Goal: Task Accomplishment & Management: Manage account settings

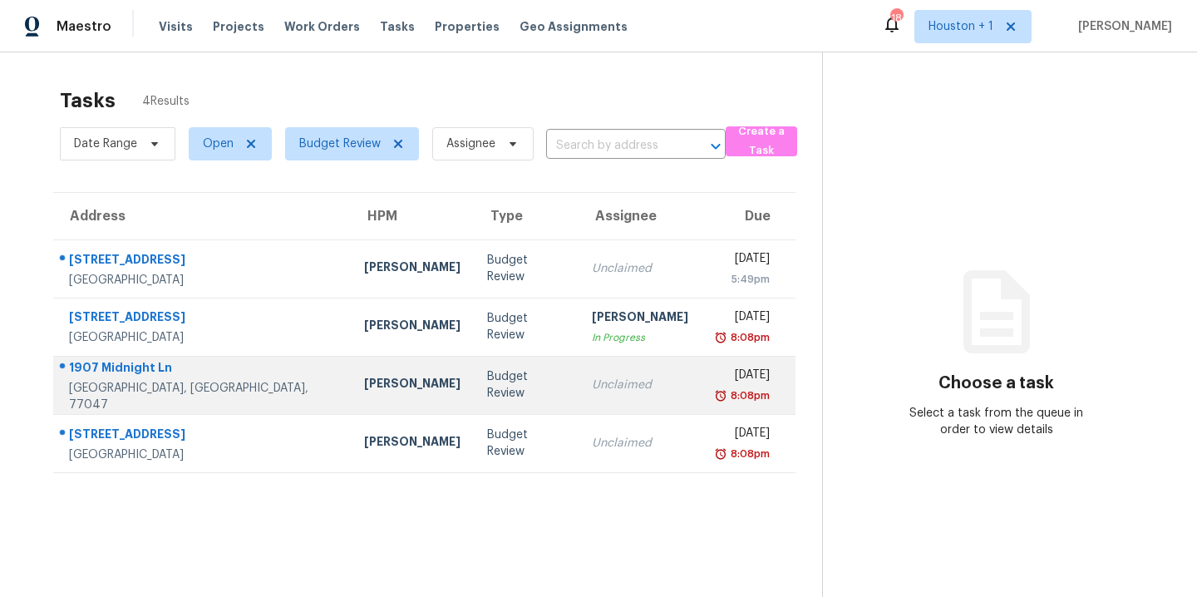
click at [364, 391] on div "[PERSON_NAME]" at bounding box center [412, 385] width 96 height 21
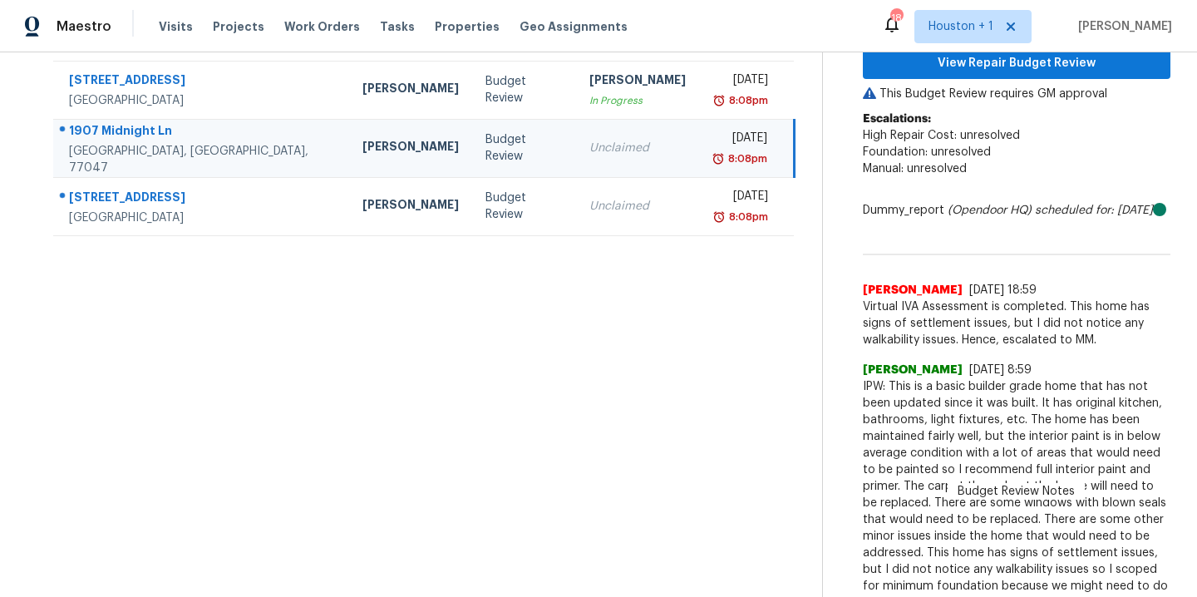
scroll to position [238, 0]
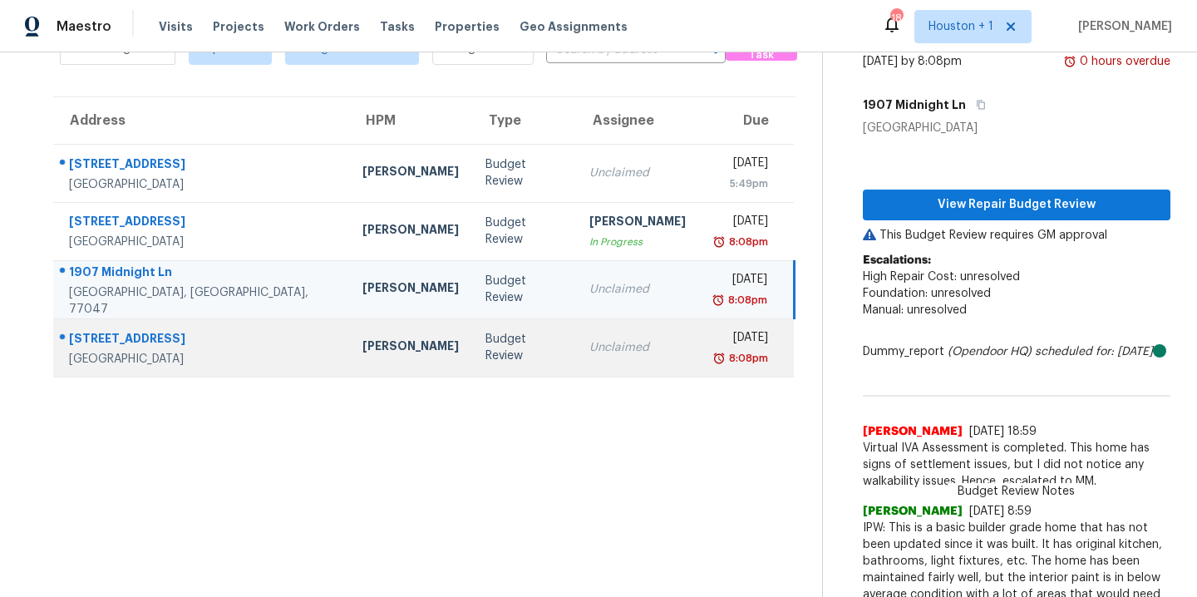
click at [362, 350] on div "Maria Zakharnitskaia" at bounding box center [410, 347] width 96 height 21
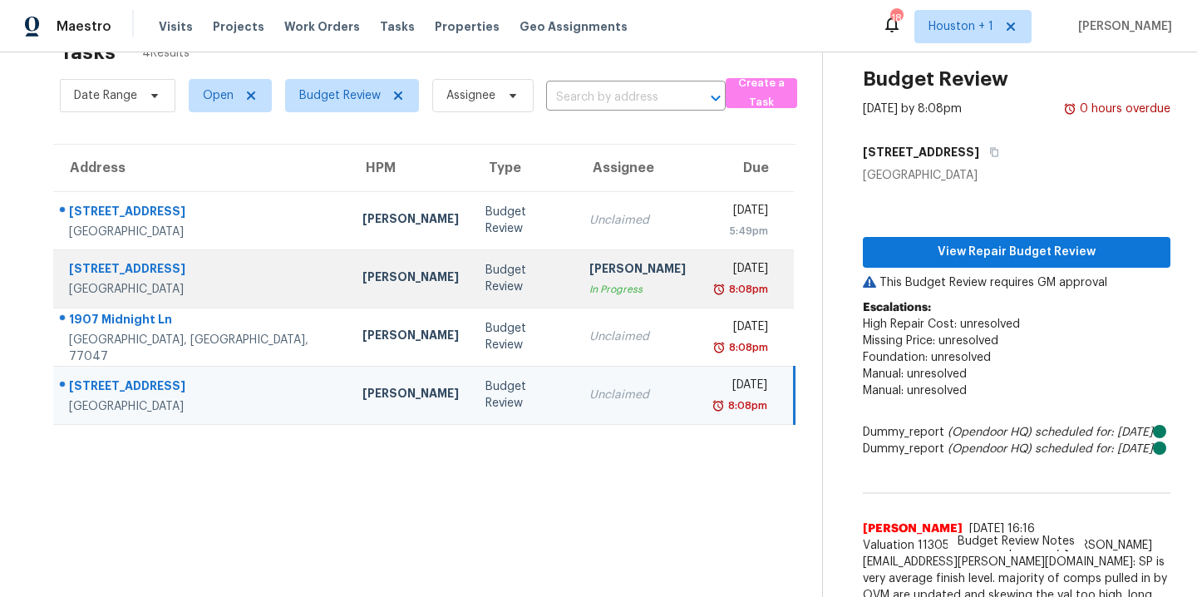
scroll to position [0, 0]
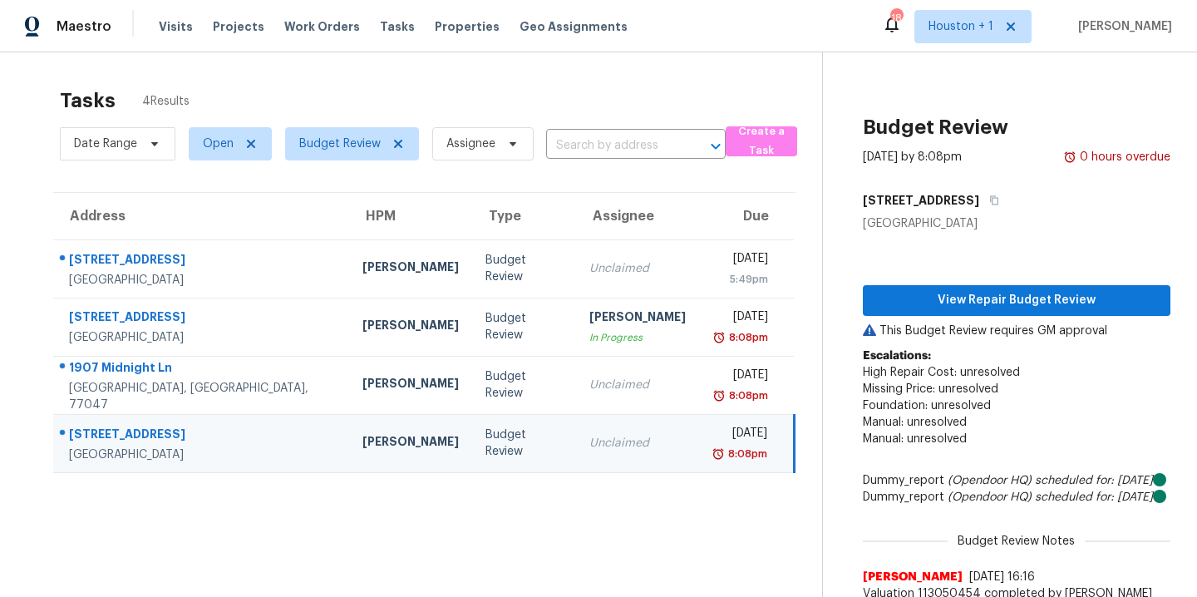
click at [554, 90] on div "Tasks 4 Results" at bounding box center [441, 100] width 762 height 43
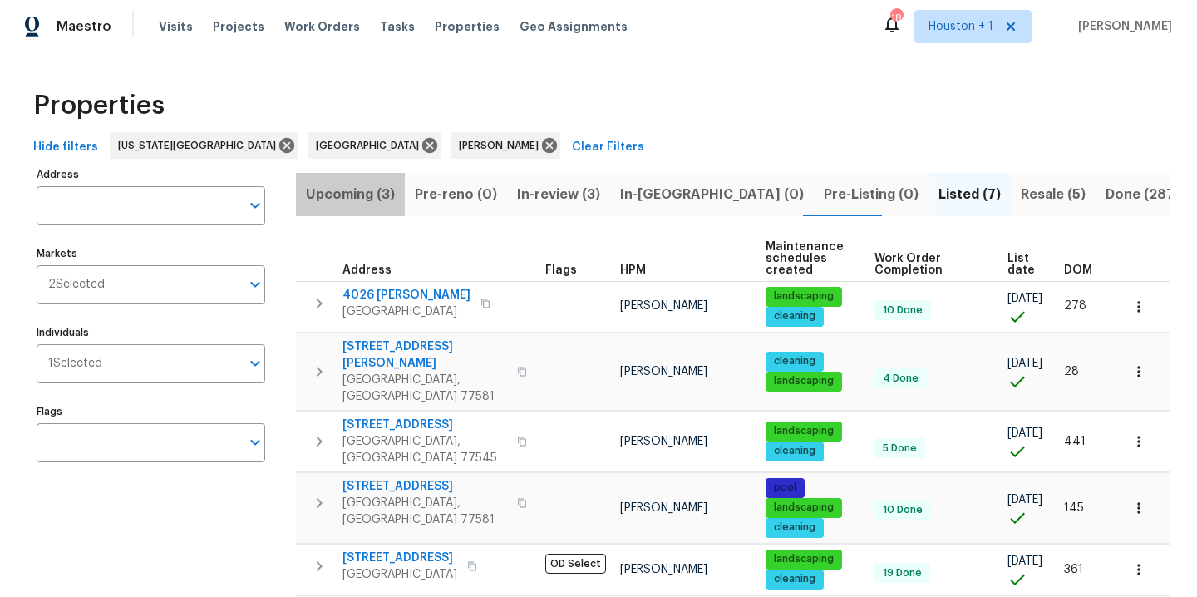
click at [373, 193] on span "Upcoming (3)" at bounding box center [350, 194] width 89 height 23
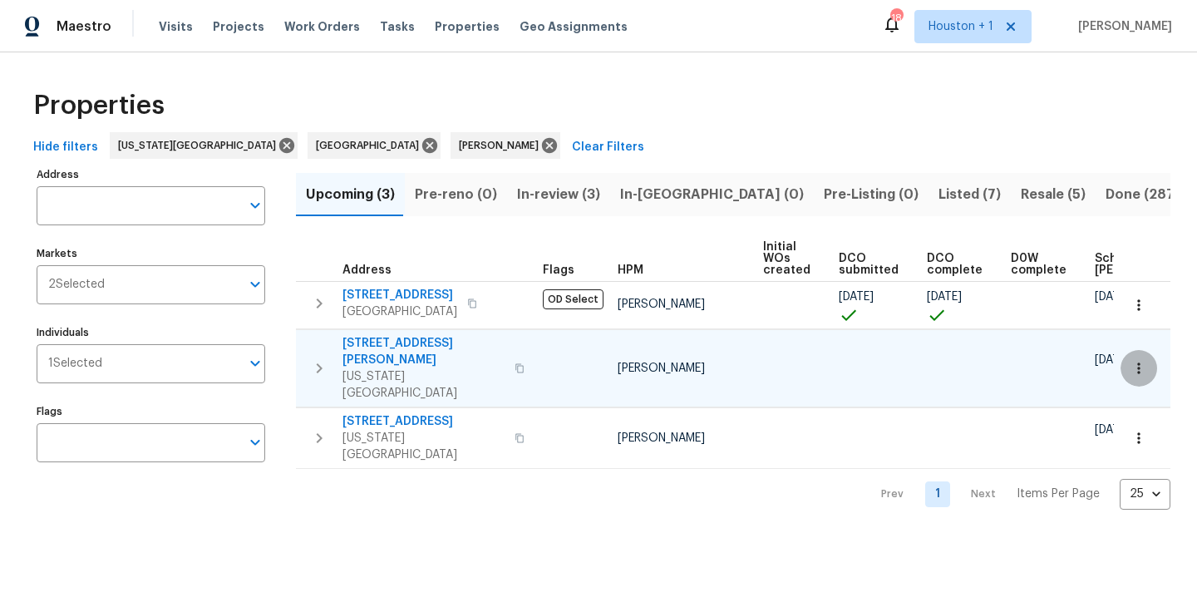
click at [1130, 360] on icon "button" at bounding box center [1138, 368] width 17 height 17
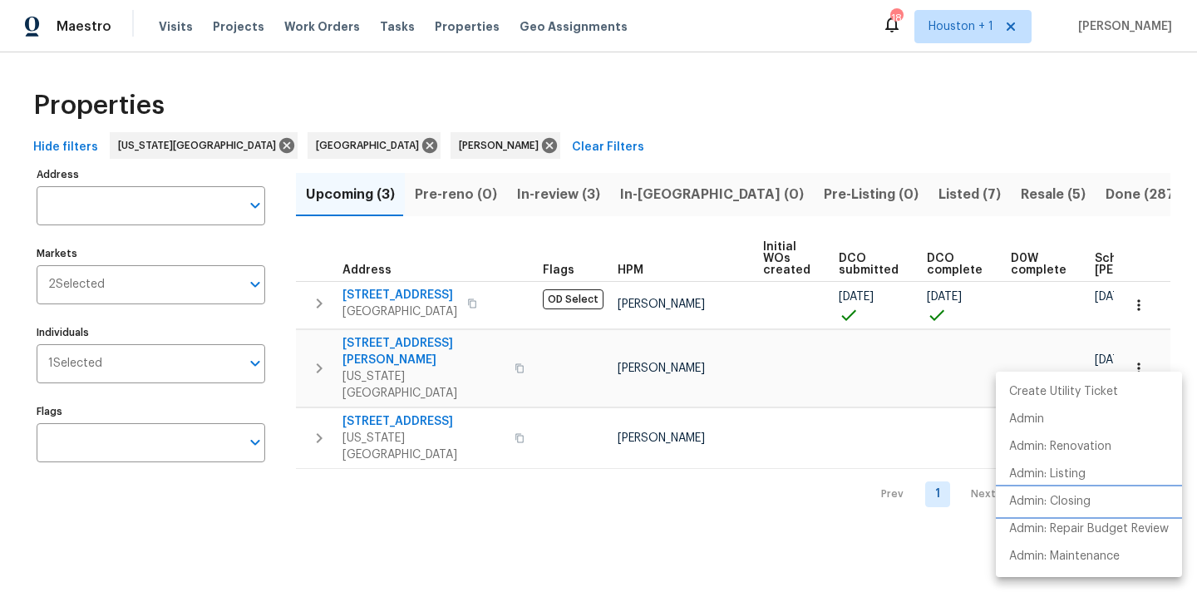
click at [1068, 494] on p "Admin: Closing" at bounding box center [1049, 501] width 81 height 17
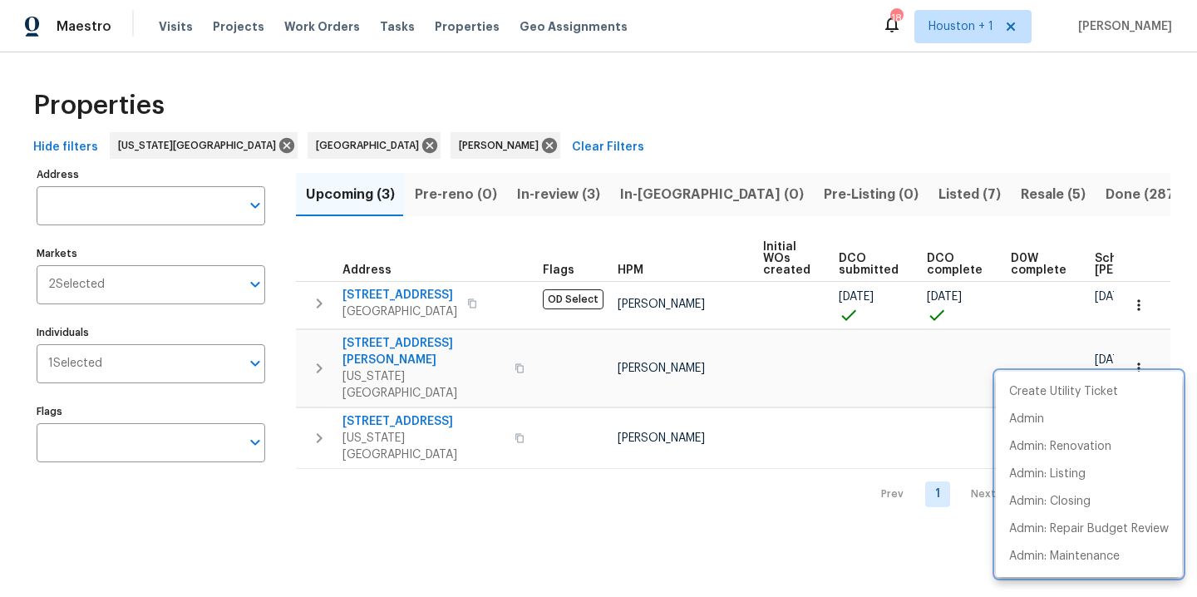
click at [821, 94] on div at bounding box center [598, 298] width 1197 height 597
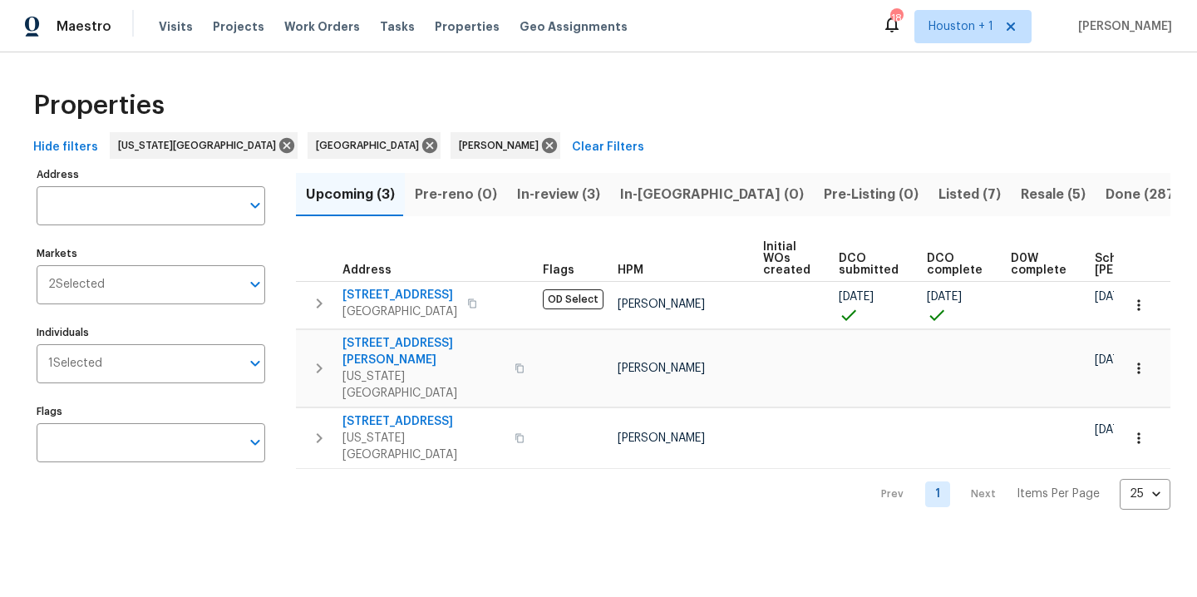
click at [938, 199] on span "Listed (7)" at bounding box center [969, 194] width 62 height 23
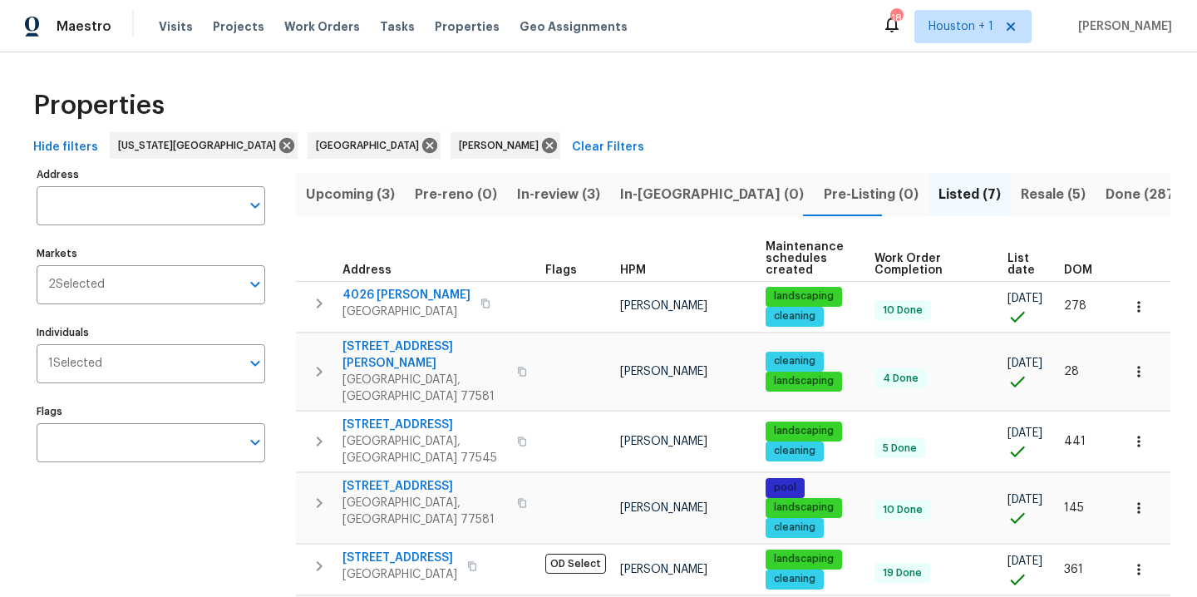
click at [519, 194] on span "In-review (3)" at bounding box center [558, 194] width 83 height 23
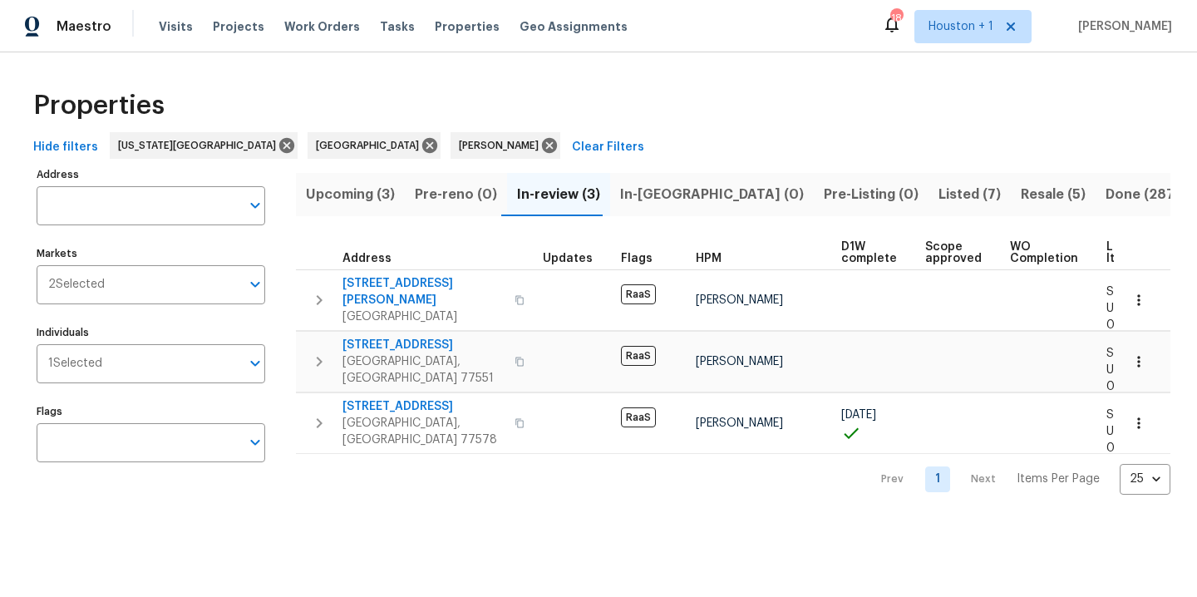
click at [632, 128] on div "Properties" at bounding box center [599, 105] width 1144 height 53
click at [938, 199] on span "Listed (7)" at bounding box center [969, 194] width 62 height 23
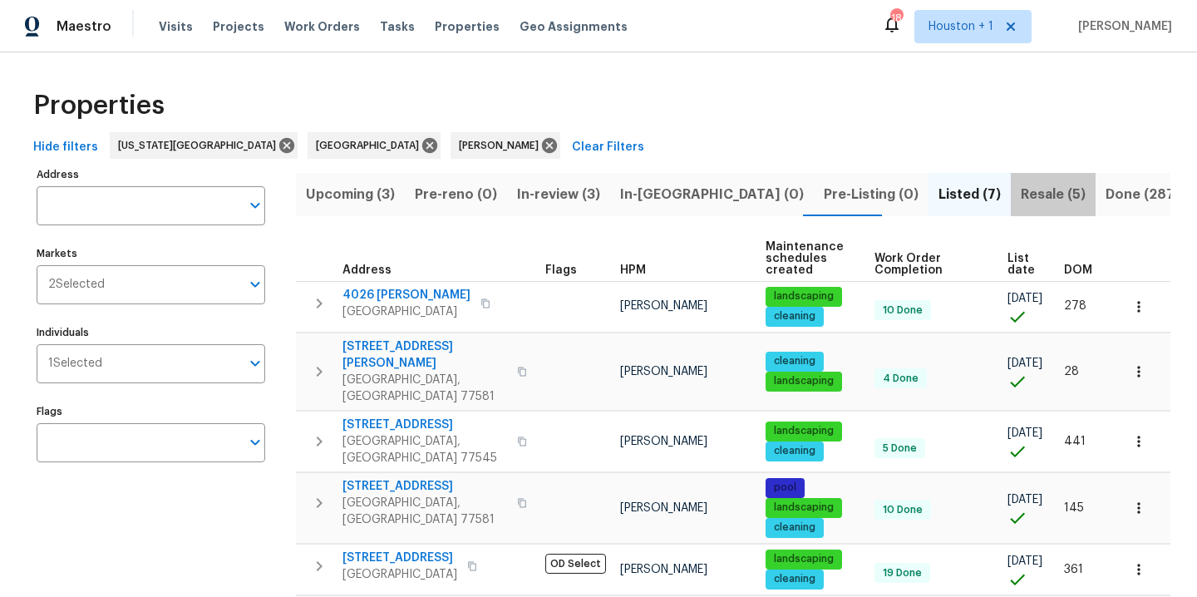
click at [1021, 191] on span "Resale (5)" at bounding box center [1053, 194] width 65 height 23
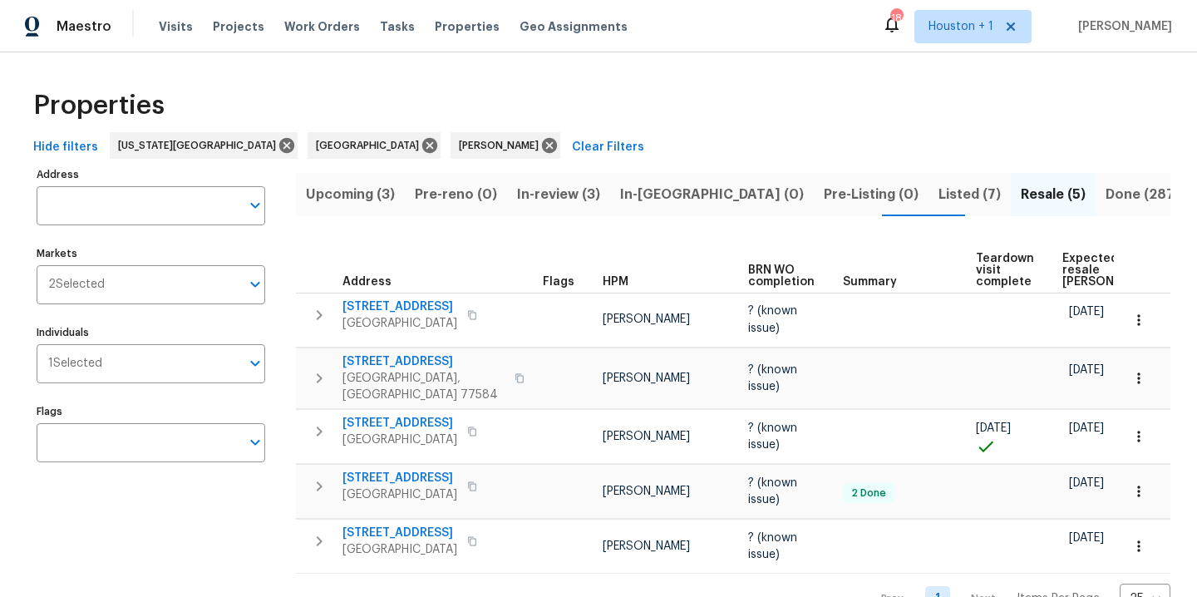
click at [368, 188] on span "Upcoming (3)" at bounding box center [350, 194] width 89 height 23
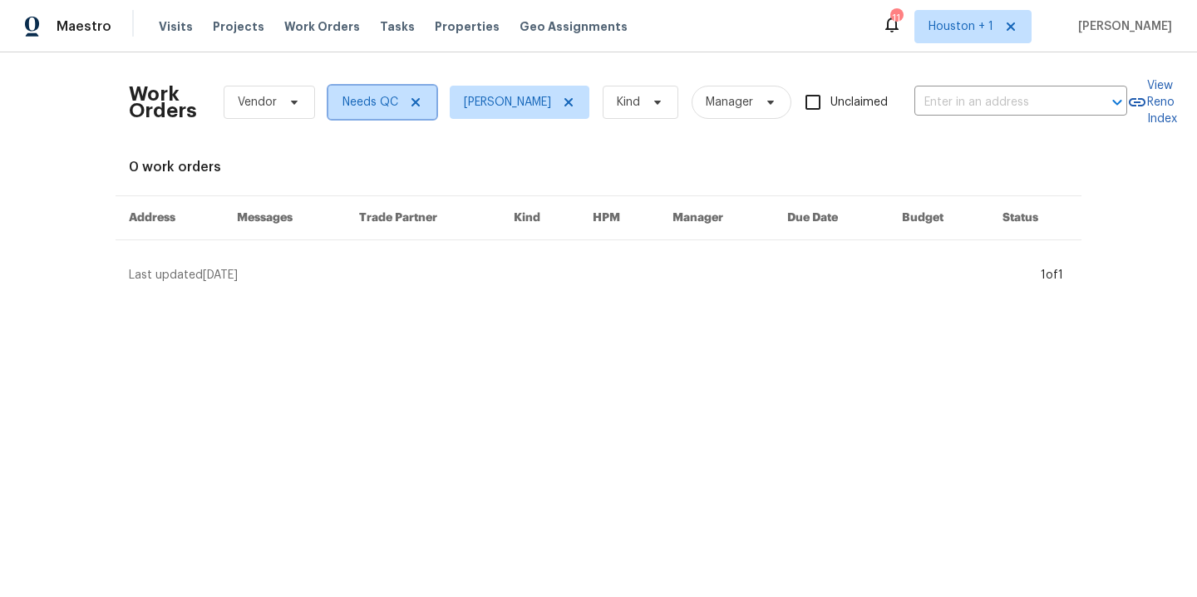
click at [416, 101] on icon at bounding box center [415, 102] width 13 height 13
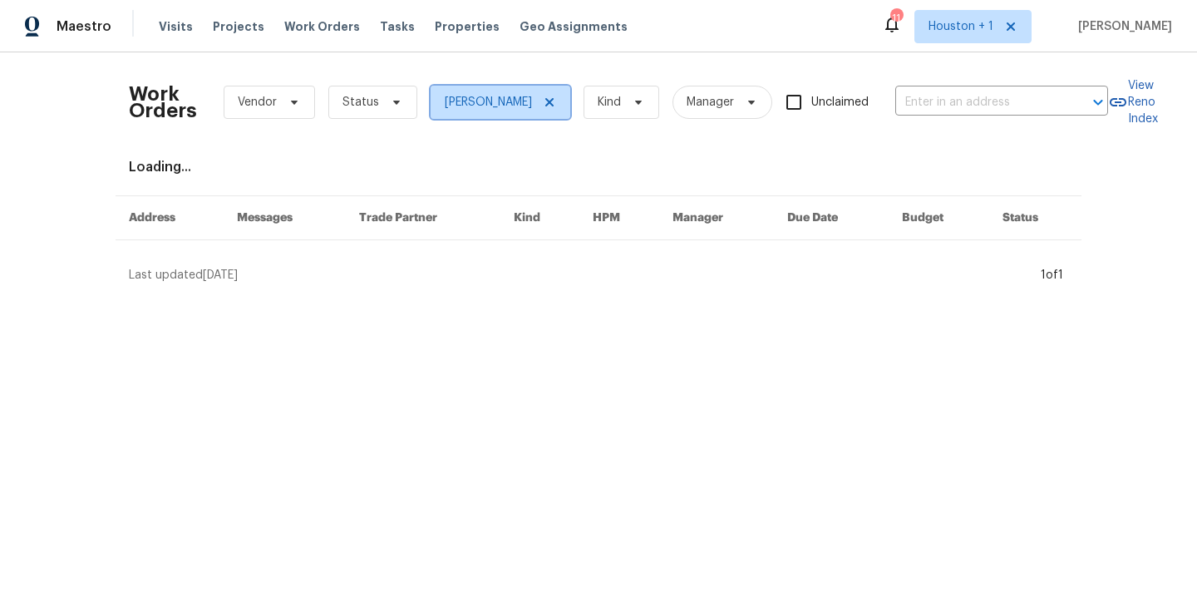
click at [543, 102] on icon at bounding box center [549, 102] width 13 height 13
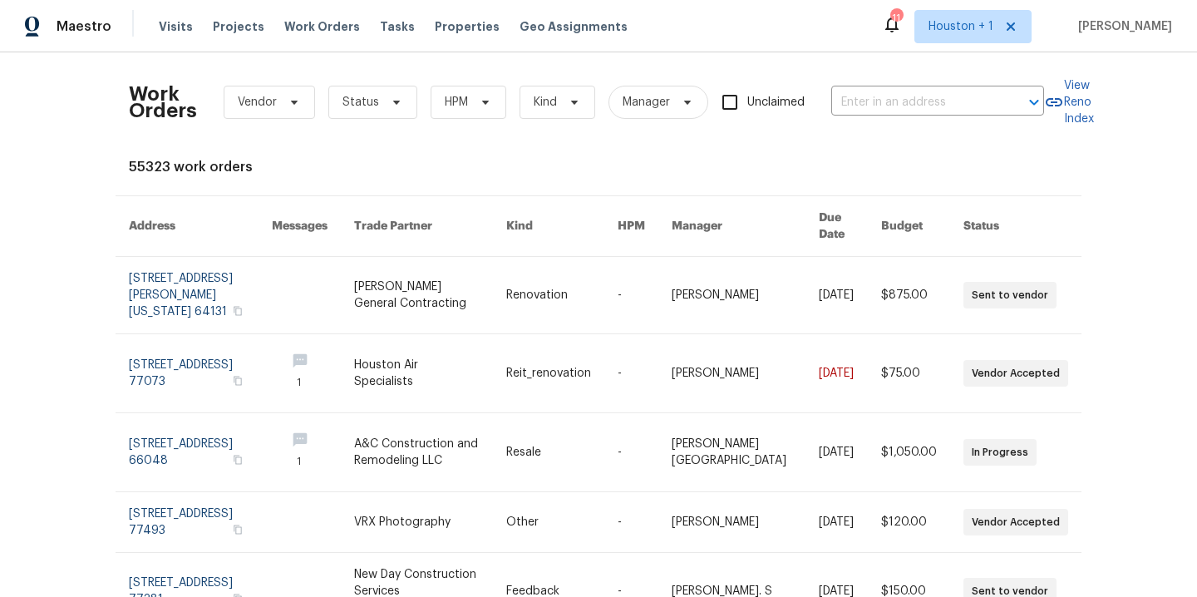
click at [96, 189] on div "Work Orders Vendor Status HPM Kind Manager Unclaimed ​ View Reno Index 55323 wo…" at bounding box center [598, 324] width 1197 height 544
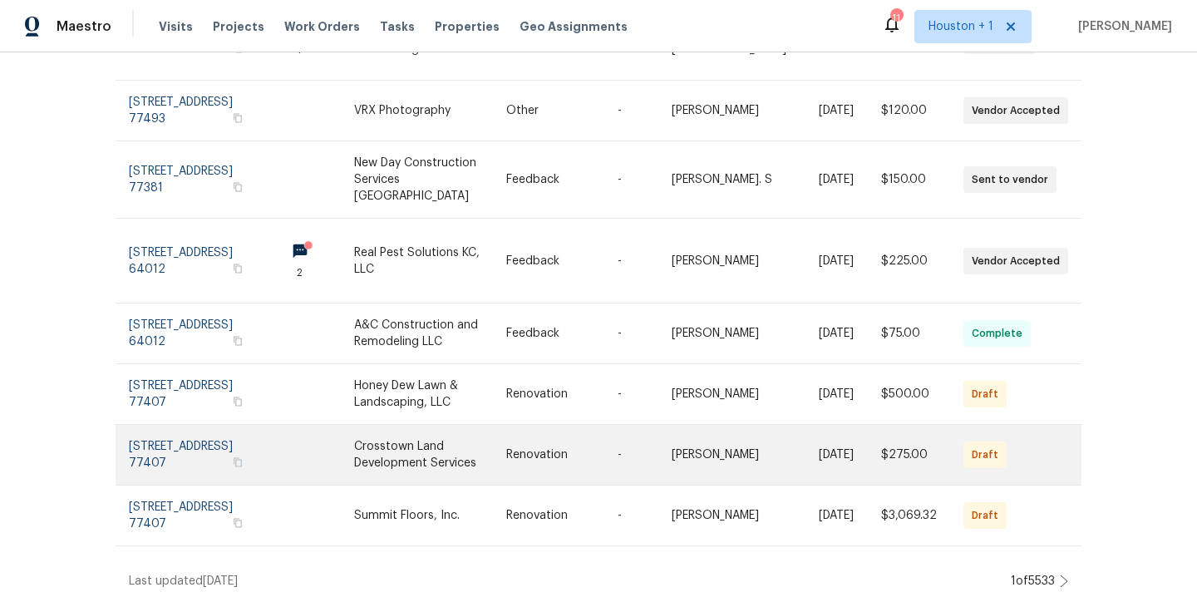
click at [195, 425] on link at bounding box center [200, 455] width 143 height 60
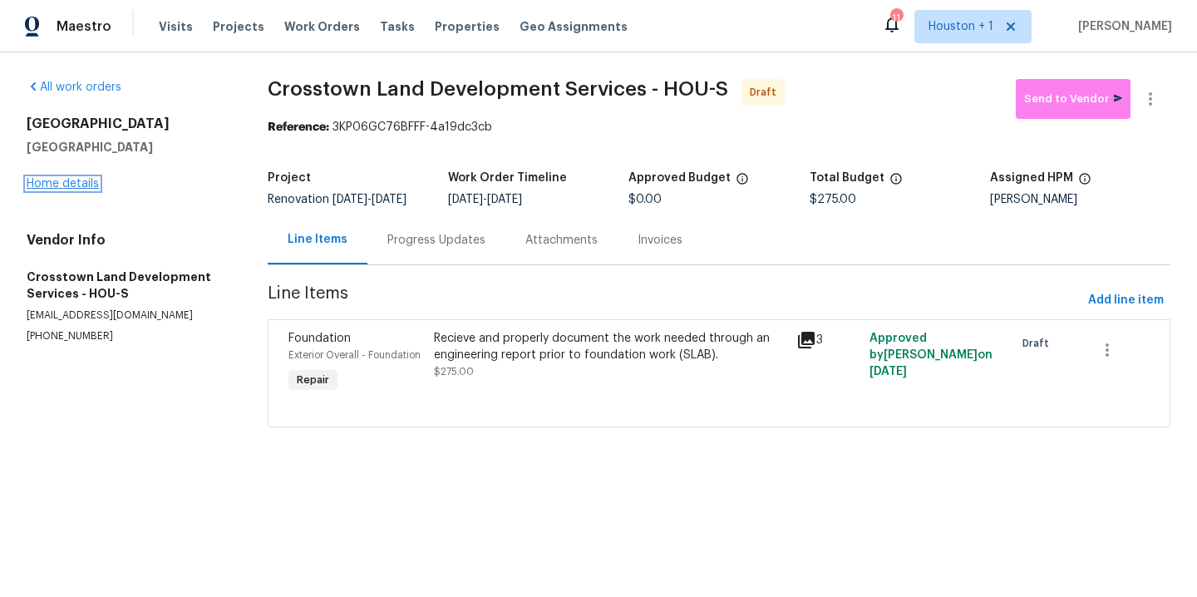
click at [60, 185] on link "Home details" at bounding box center [63, 184] width 72 height 12
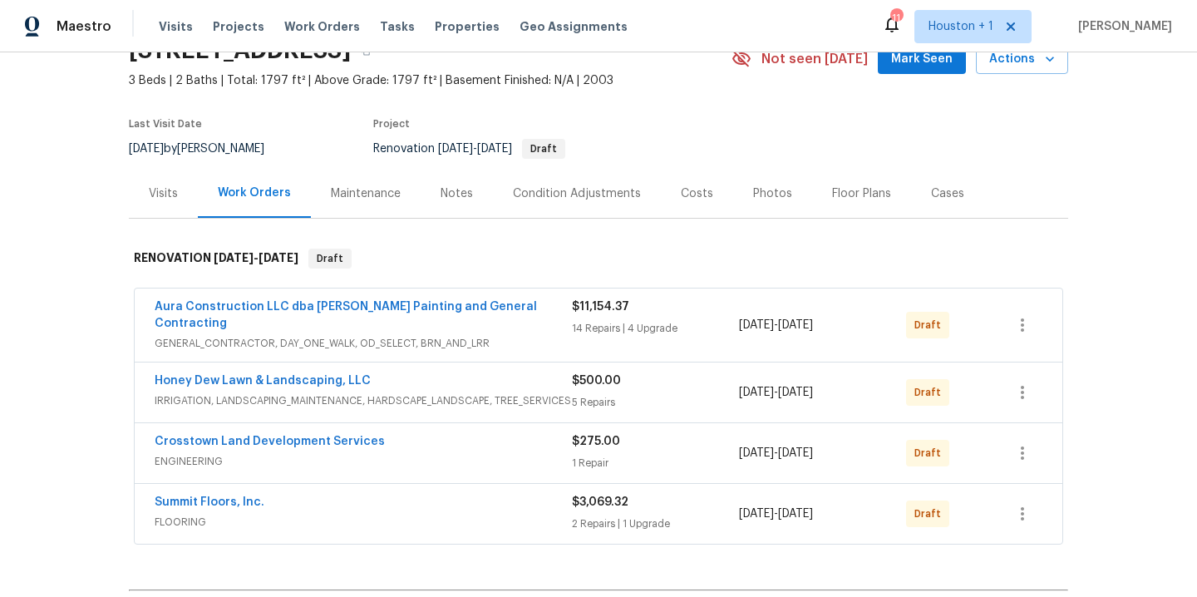
scroll to position [89, 0]
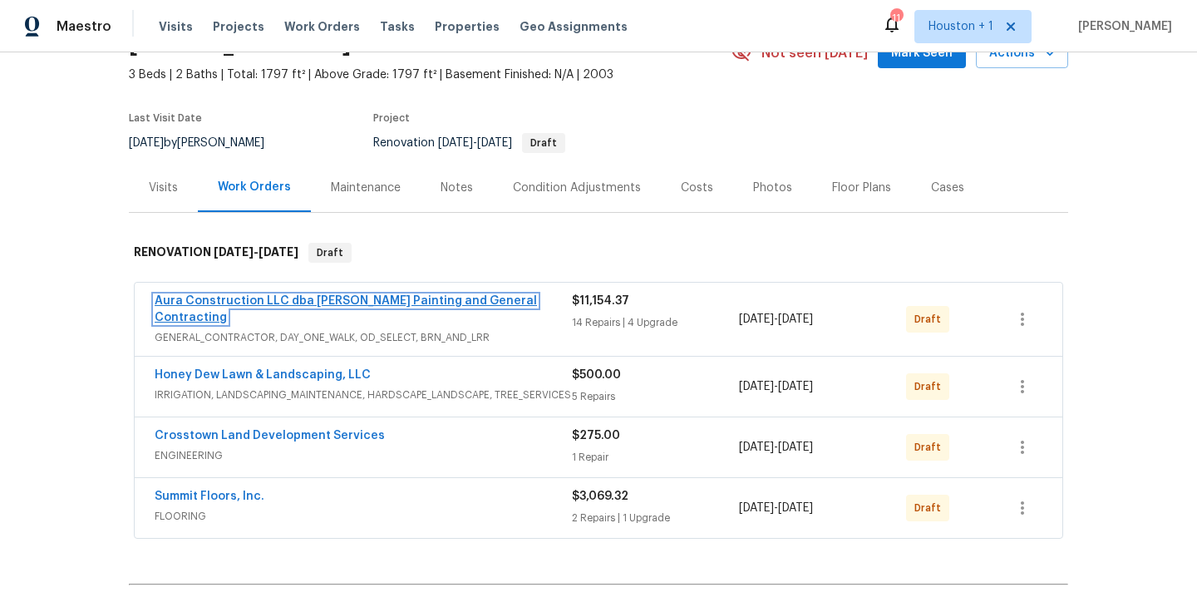
click at [412, 301] on link "Aura Construction LLC dba Logan's Painting and General Contracting" at bounding box center [346, 309] width 382 height 28
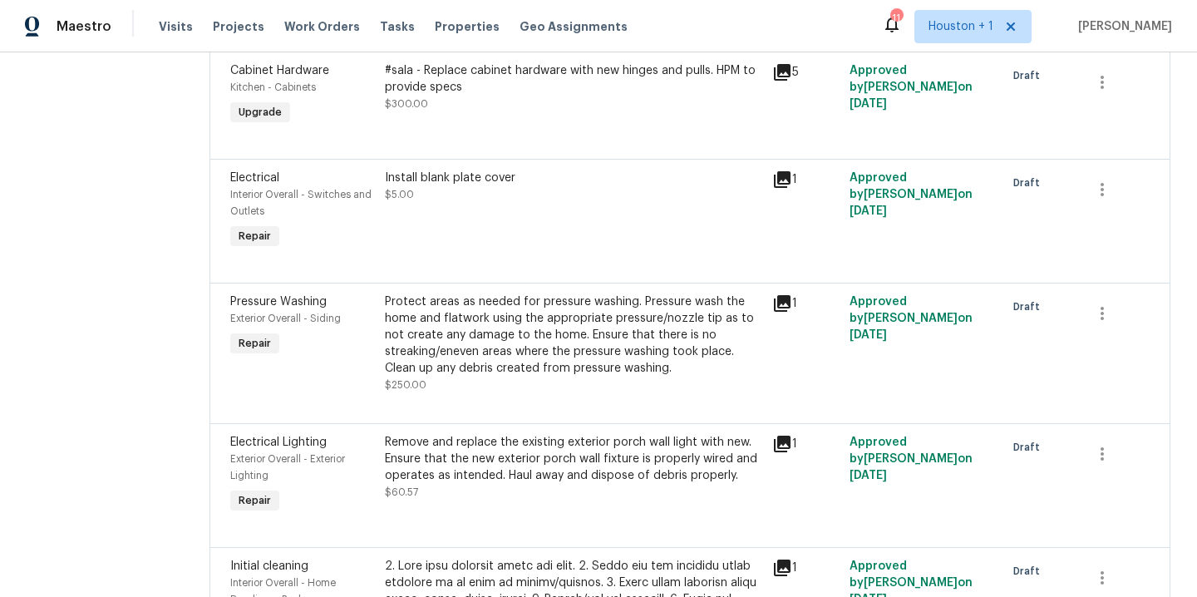
scroll to position [1275, 0]
click at [475, 349] on div "Protect areas as needed for pressure washing. Pressure wash the home and flatwo…" at bounding box center [573, 343] width 377 height 100
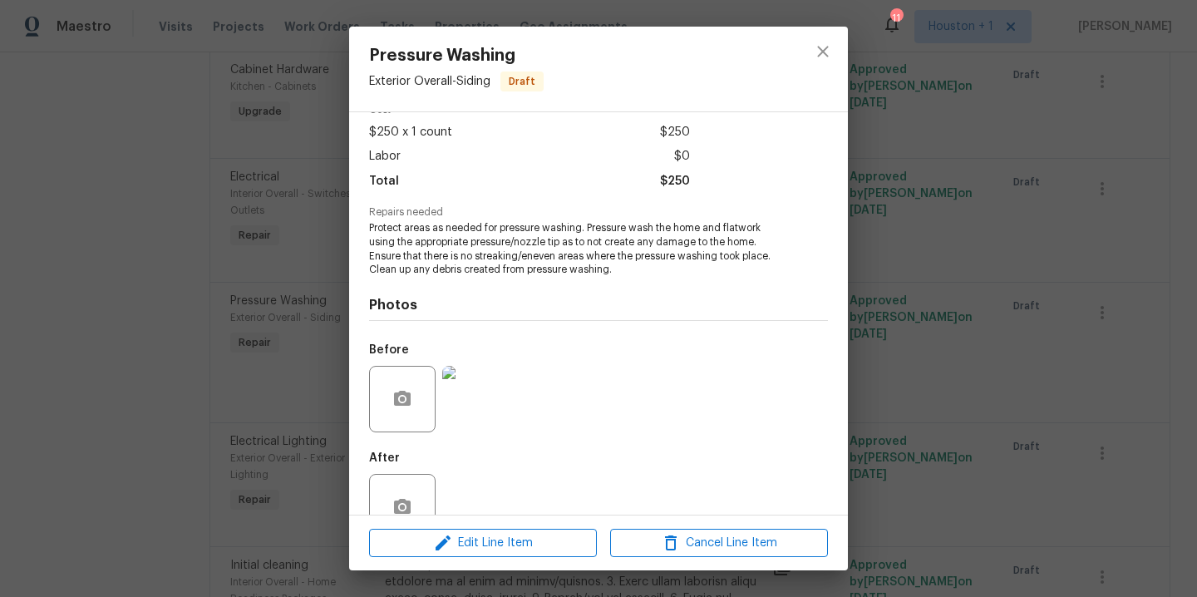
scroll to position [138, 0]
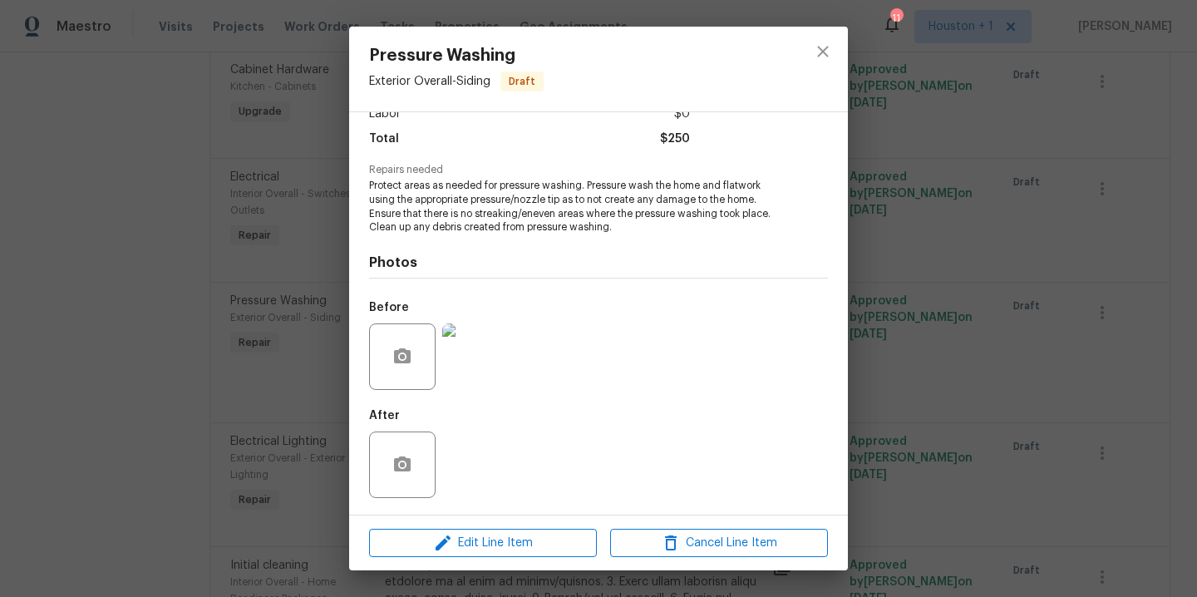
click at [476, 362] on img at bounding box center [475, 356] width 66 height 66
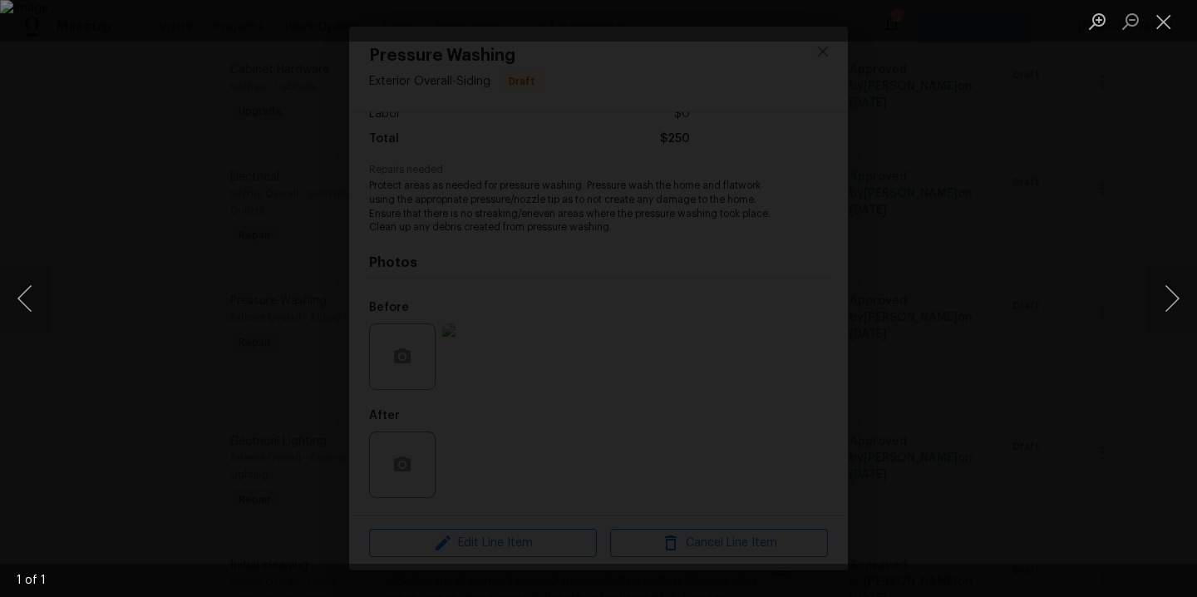
click at [1110, 209] on div "Lightbox" at bounding box center [598, 298] width 1197 height 597
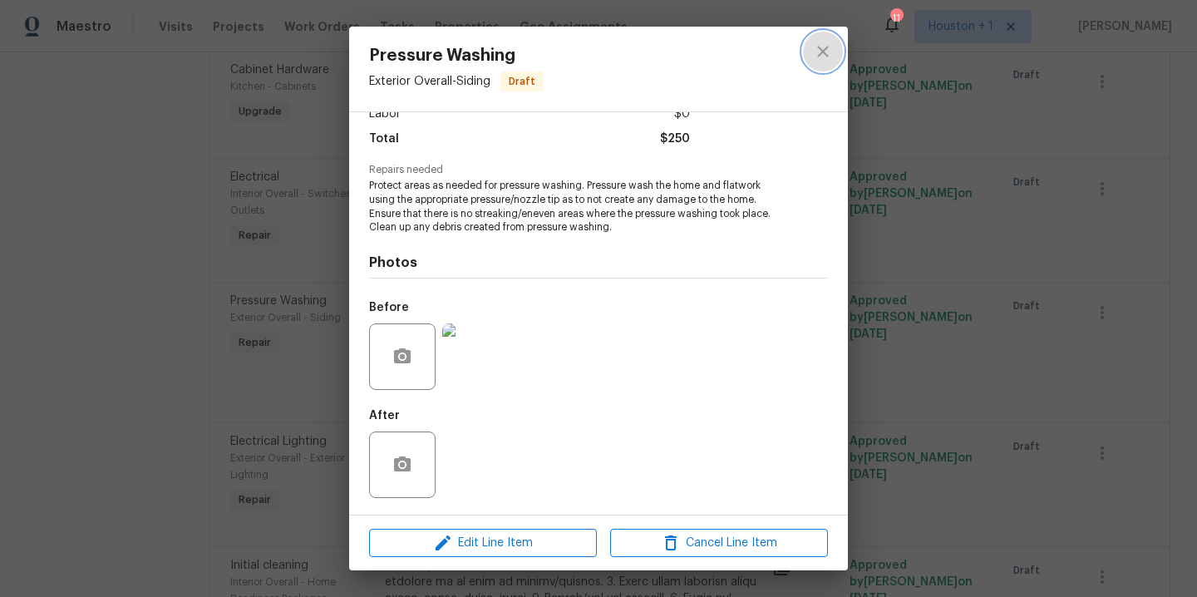
click at [825, 52] on icon "close" at bounding box center [823, 52] width 20 height 20
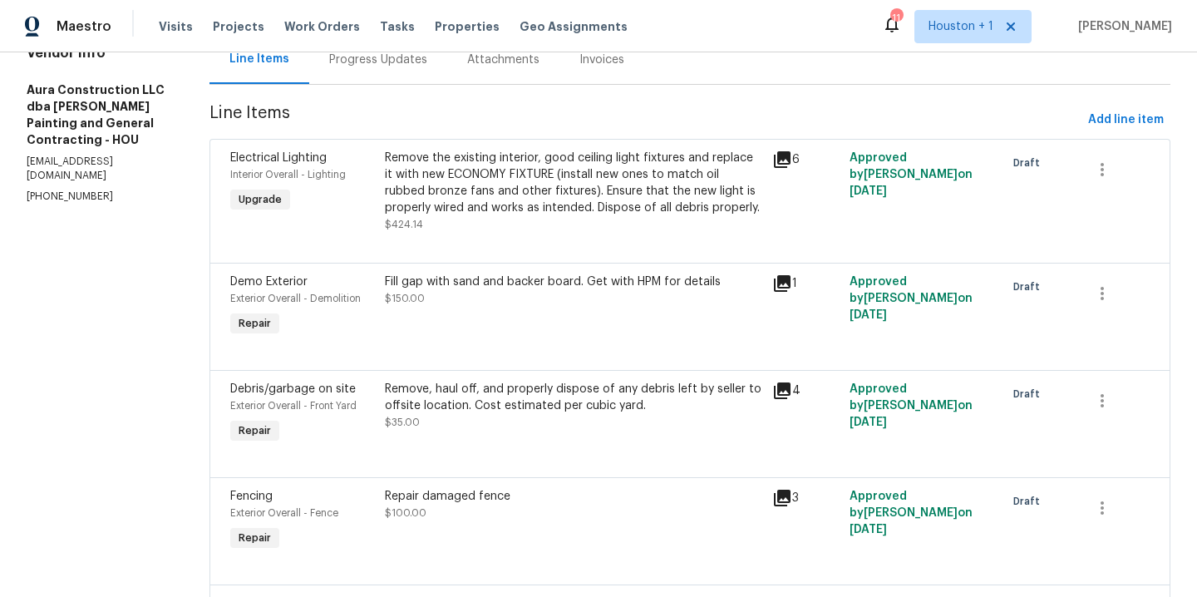
scroll to position [0, 0]
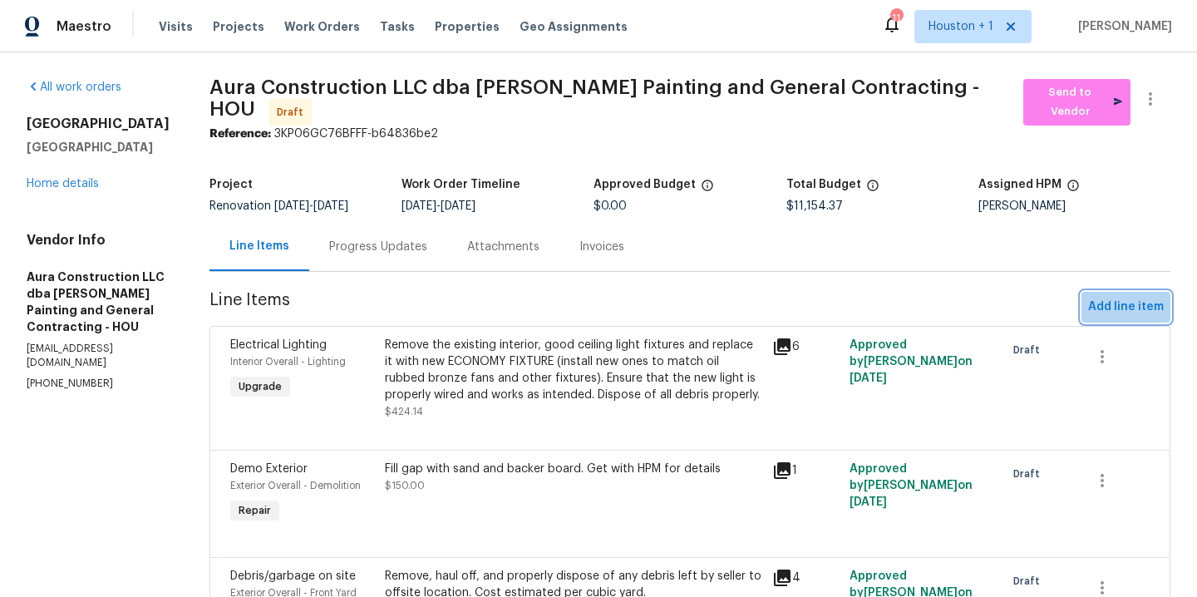
click at [1140, 297] on span "Add line item" at bounding box center [1126, 307] width 76 height 21
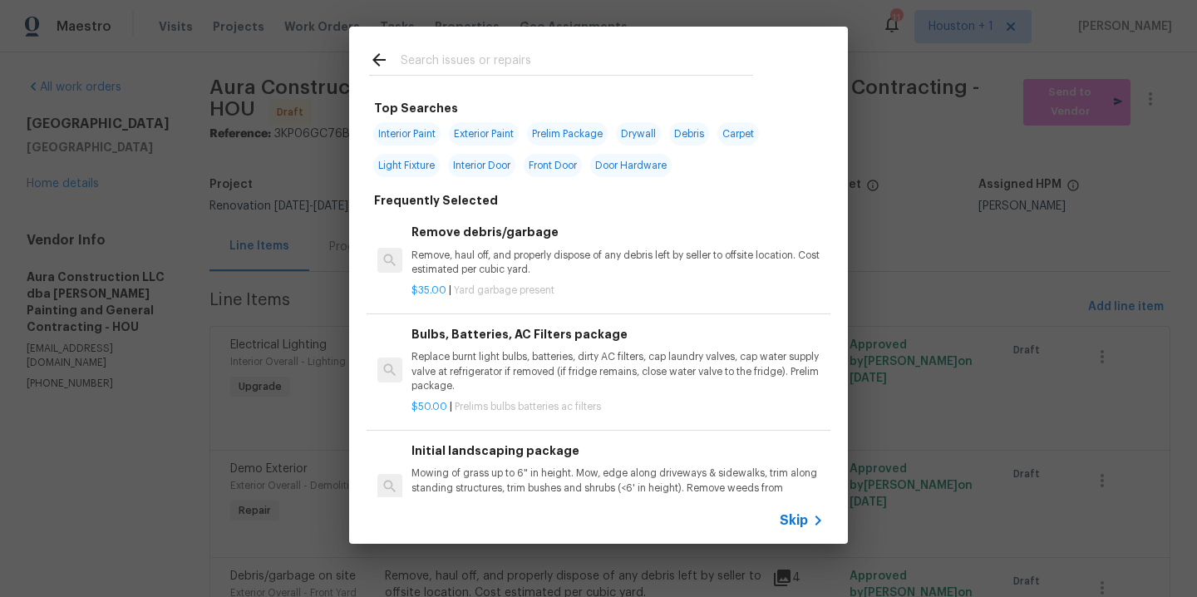
click at [531, 63] on input "text" at bounding box center [577, 62] width 352 height 25
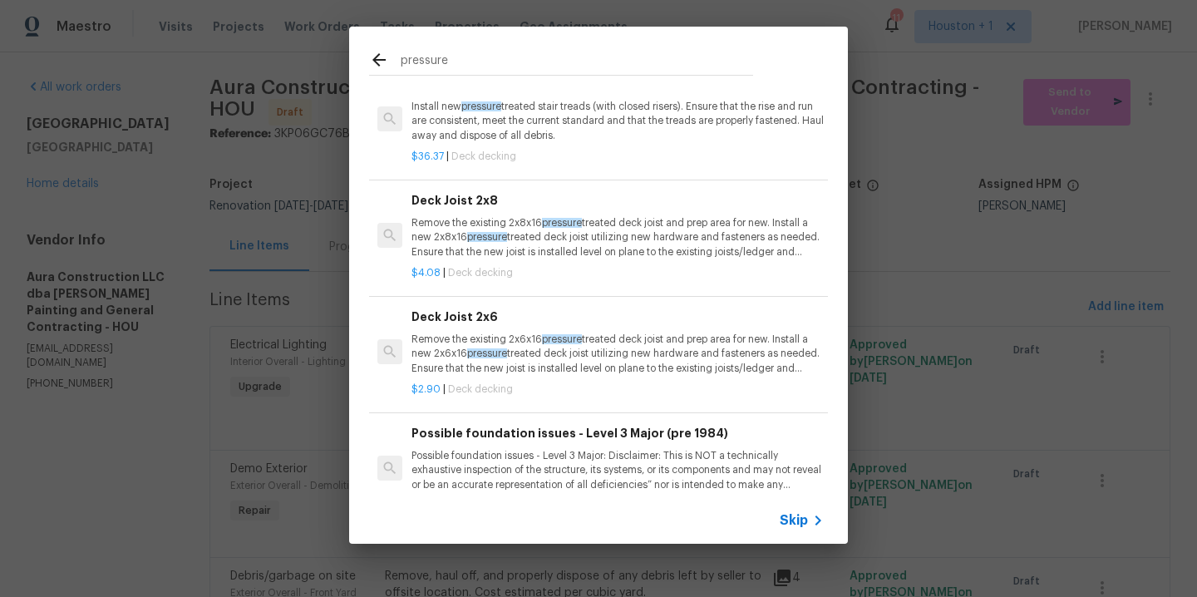
scroll to position [1929, 0]
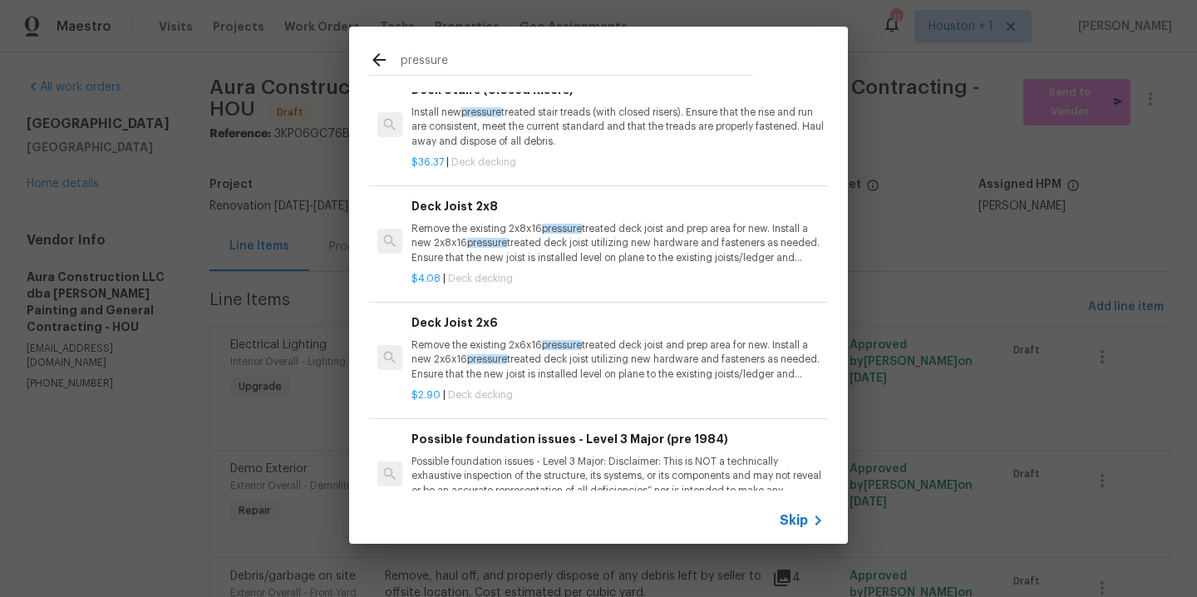
type input "pressure"
click at [925, 258] on div "pressure Defect 1 Results Pressure Washing Siding pressure washing Repair 25 Re…" at bounding box center [598, 285] width 1197 height 570
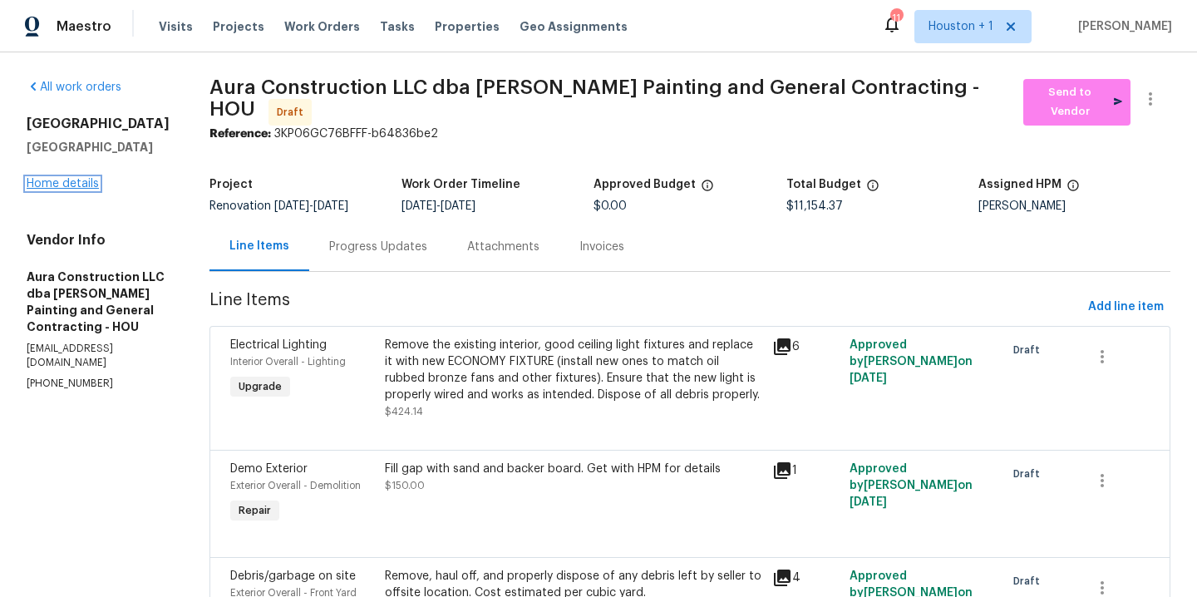
click at [54, 189] on link "Home details" at bounding box center [63, 184] width 72 height 12
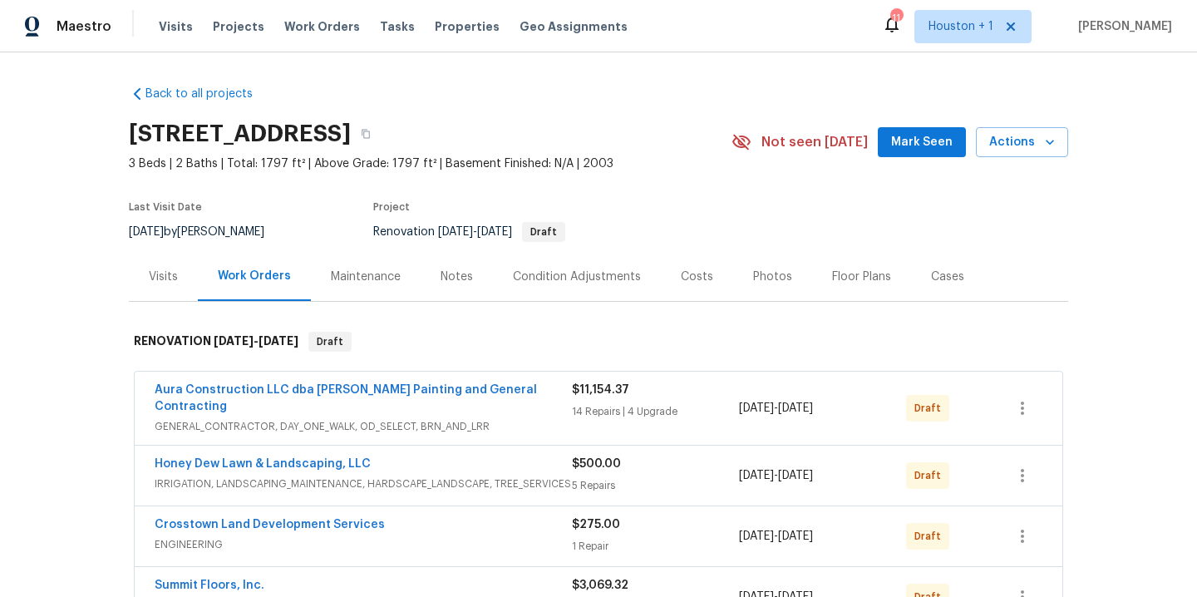
click at [151, 268] on div "Visits" at bounding box center [163, 276] width 29 height 17
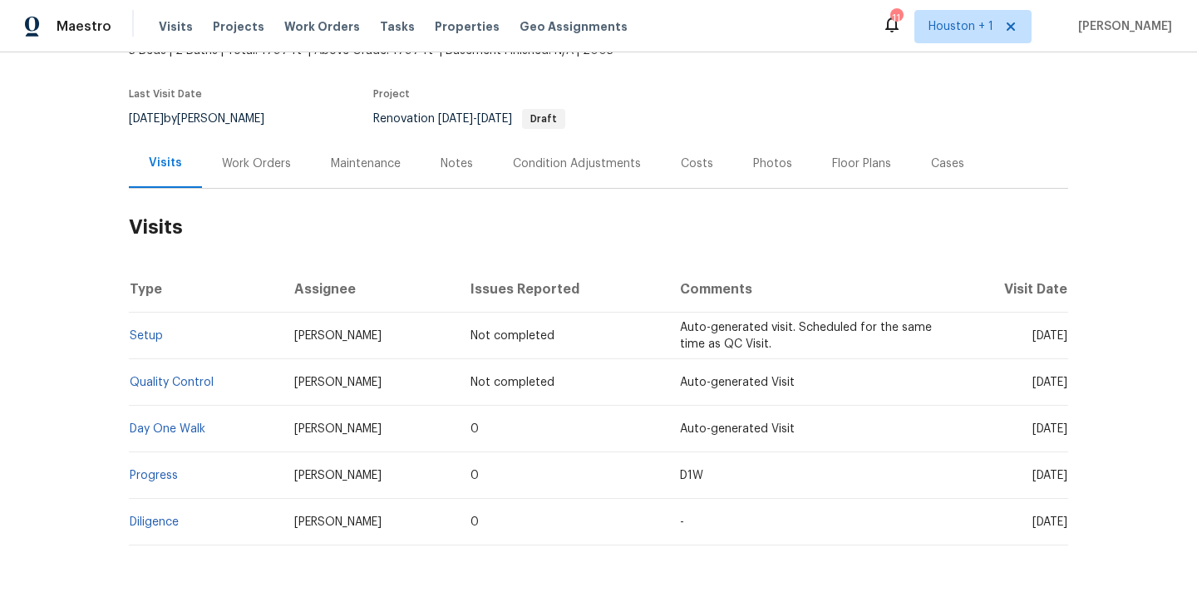
scroll to position [127, 0]
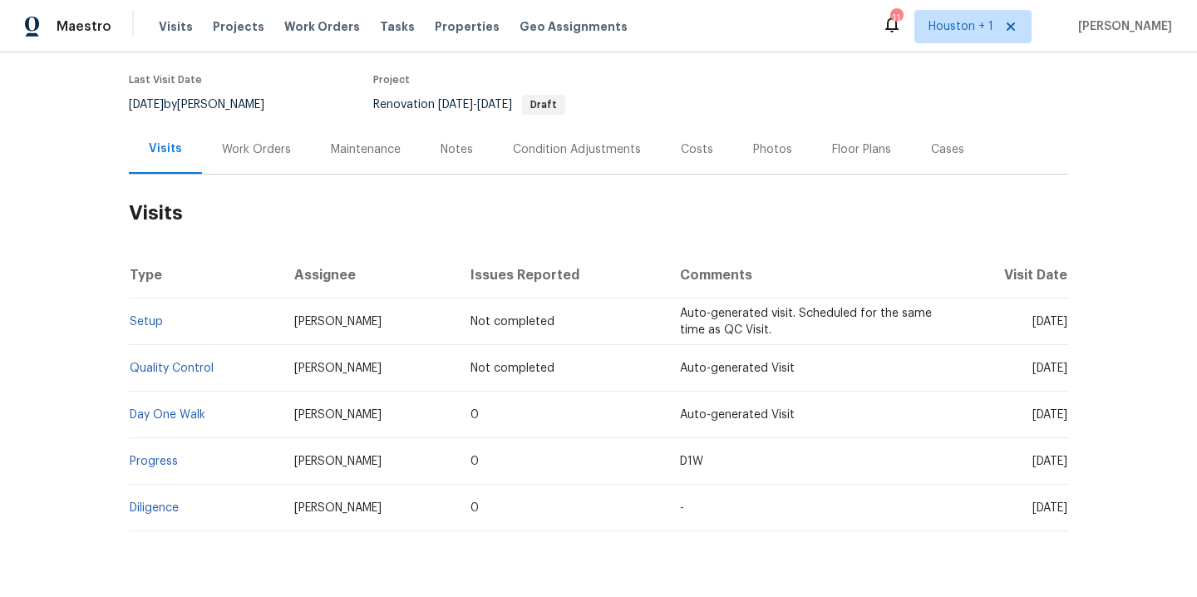
click at [667, 406] on td "Auto-generated Visit" at bounding box center [808, 414] width 282 height 47
click at [180, 413] on link "Day One Walk" at bounding box center [168, 415] width 76 height 12
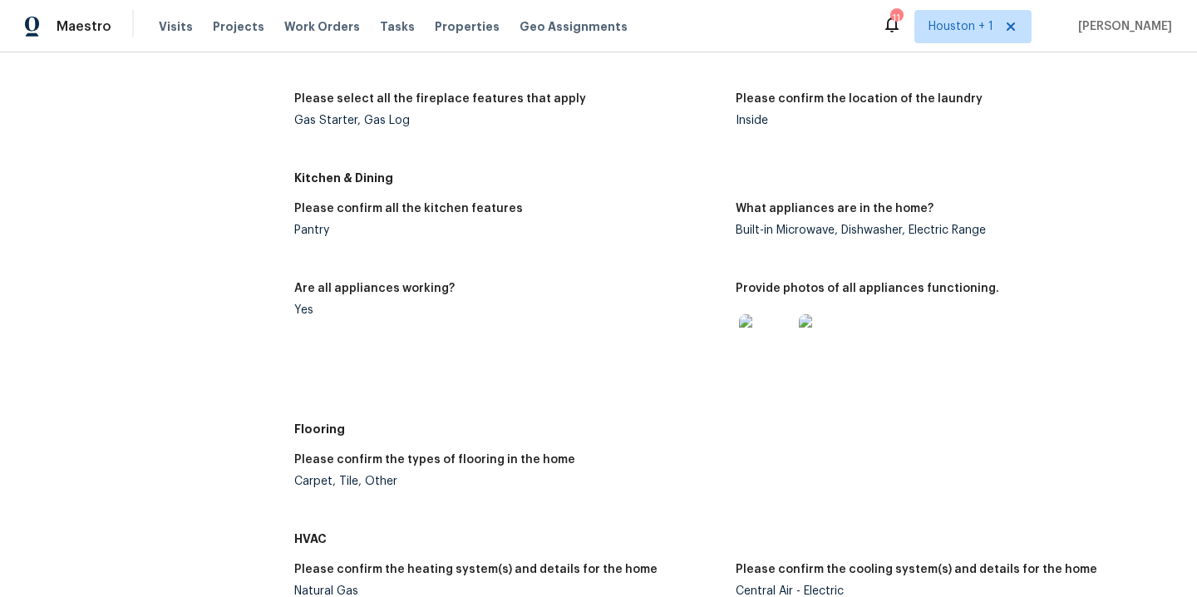
scroll to position [751, 0]
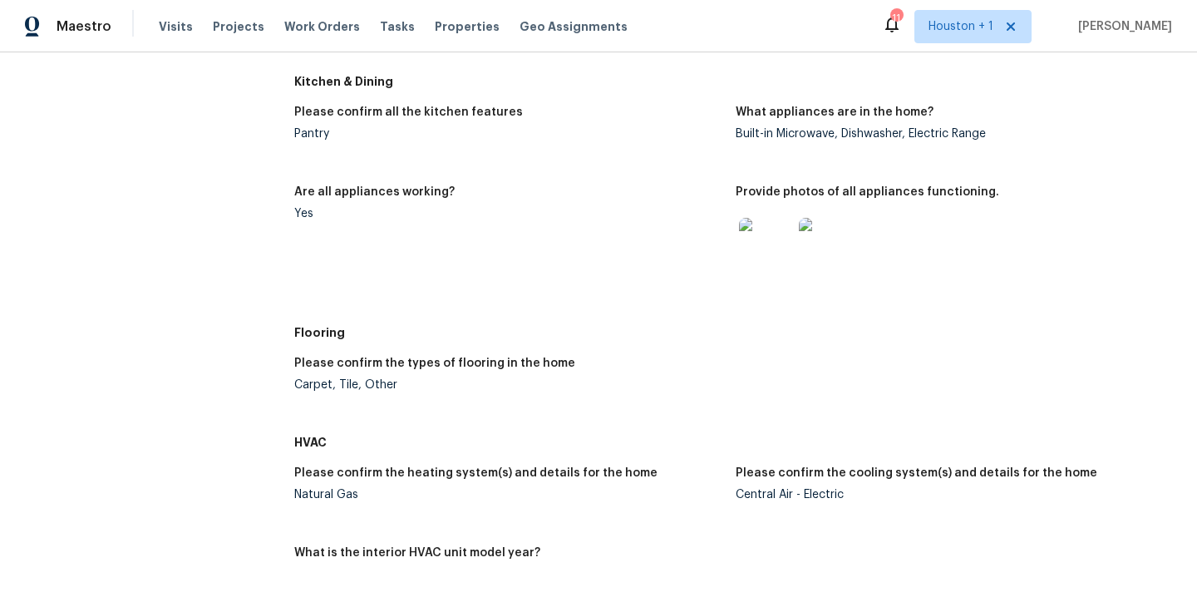
click at [763, 249] on img at bounding box center [765, 244] width 53 height 53
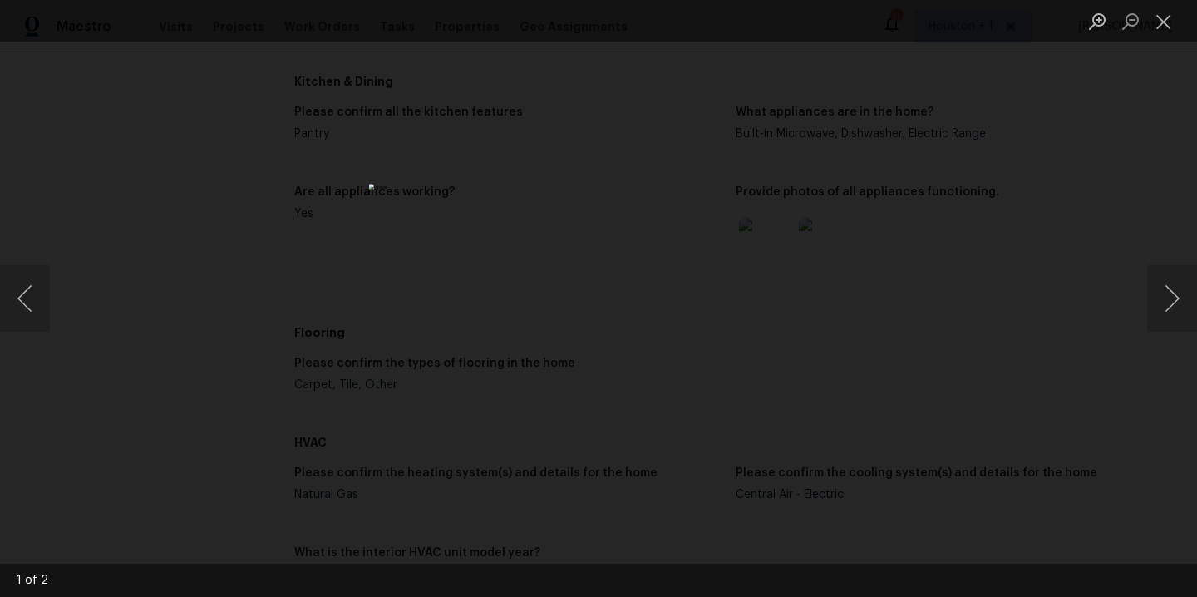
click at [915, 234] on div "Lightbox" at bounding box center [598, 298] width 1197 height 597
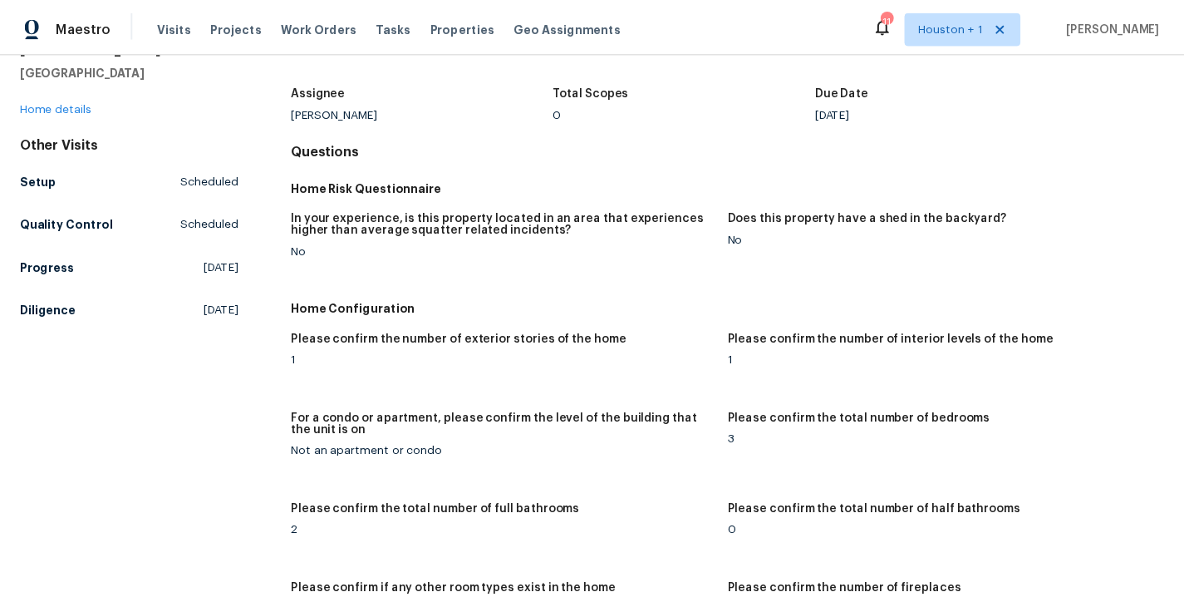
scroll to position [0, 0]
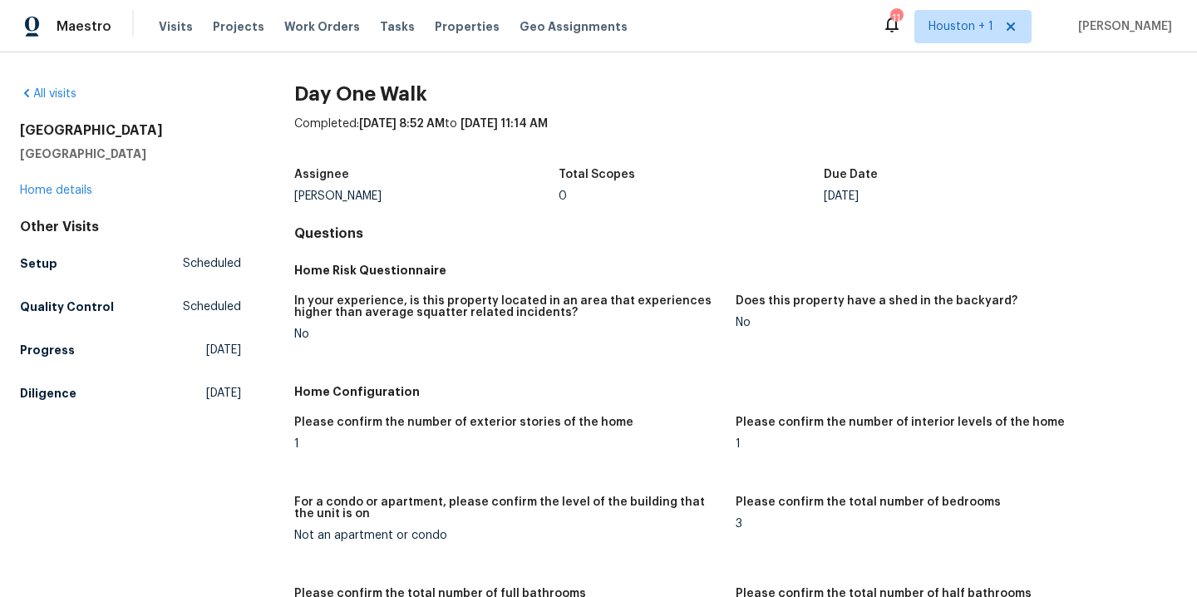
click at [86, 181] on div "1410 Waterside Village Dr Richmond, TX 77407 Home details" at bounding box center [130, 160] width 221 height 76
click at [85, 194] on link "Home details" at bounding box center [56, 191] width 72 height 12
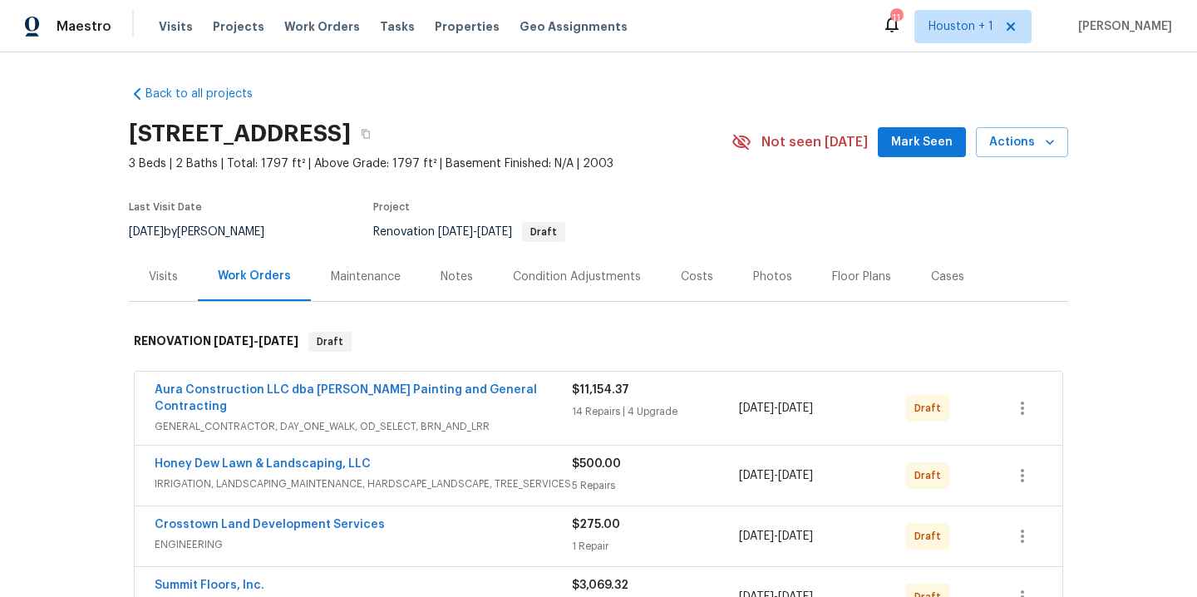
click at [443, 272] on div "Notes" at bounding box center [457, 276] width 32 height 17
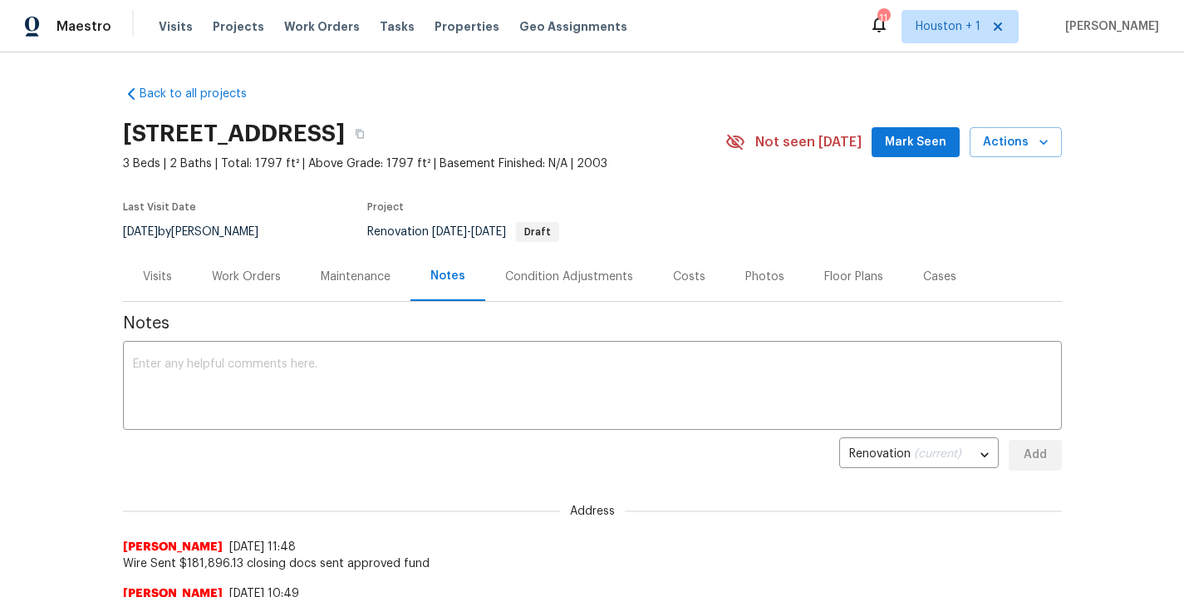
click at [131, 282] on div "Visits" at bounding box center [157, 276] width 69 height 49
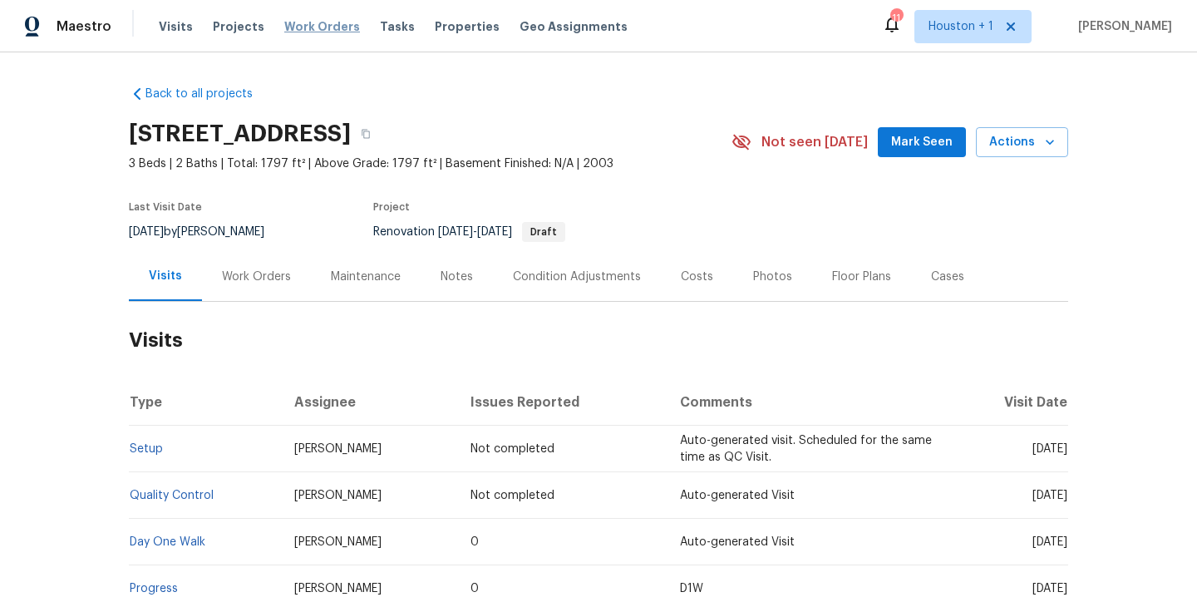
click at [336, 27] on span "Work Orders" at bounding box center [322, 26] width 76 height 17
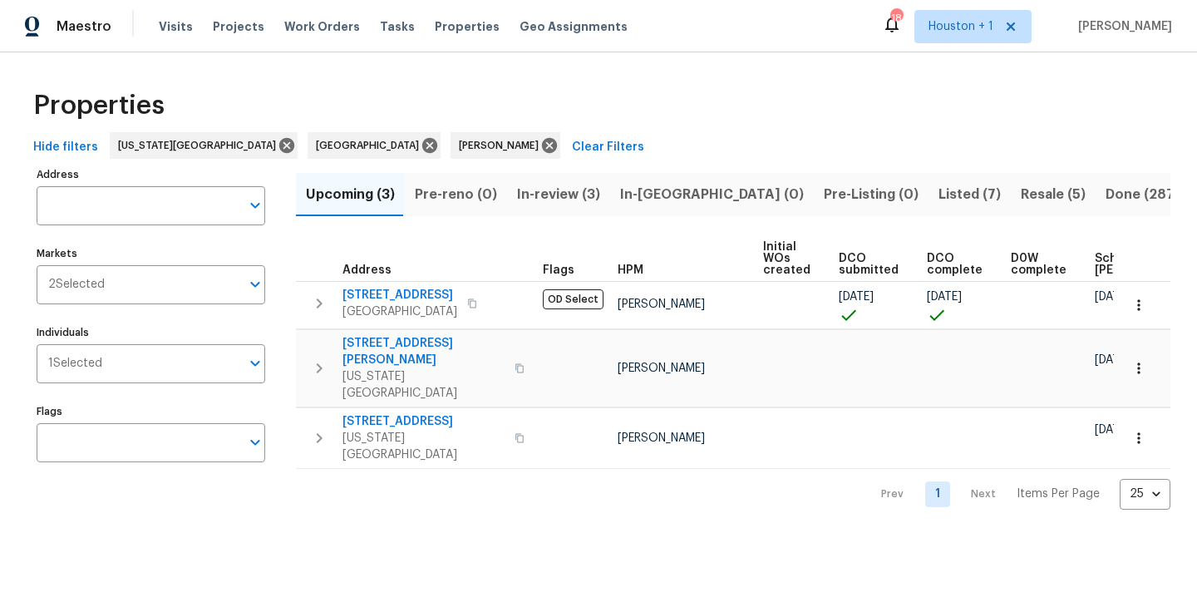
click at [554, 200] on span "In-review (3)" at bounding box center [558, 194] width 83 height 23
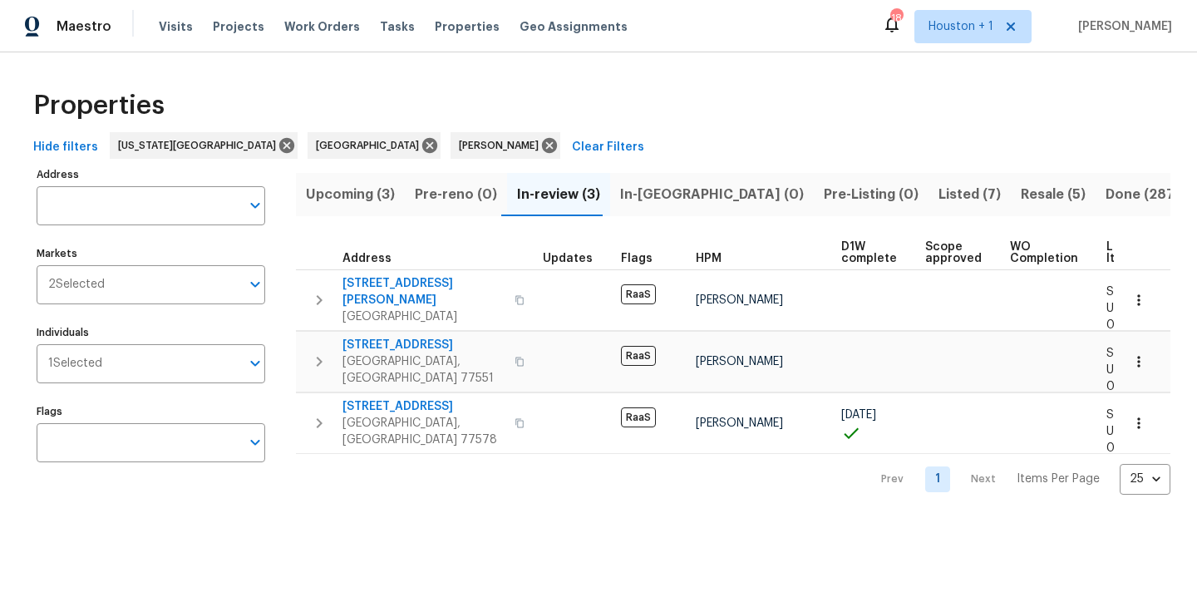
click at [291, 186] on div "Address Address Markets 2 Selected Markets Individuals 1 Selected Individuals F…" at bounding box center [599, 329] width 1144 height 332
click at [354, 199] on span "Upcoming (3)" at bounding box center [350, 194] width 89 height 23
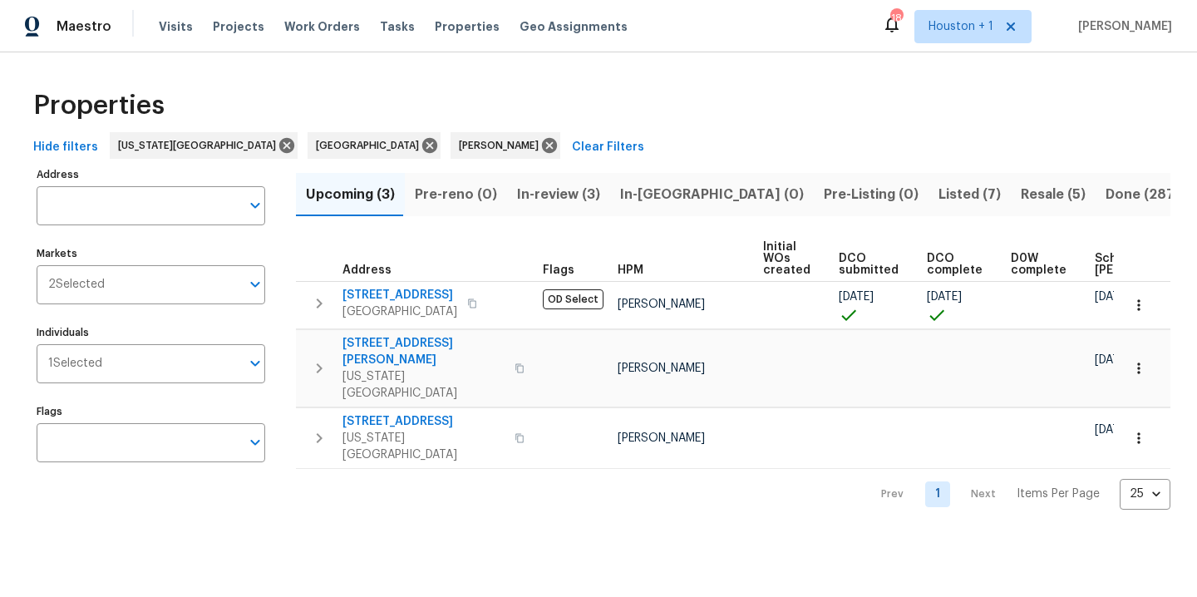
click at [311, 15] on div "Visits Projects Work Orders Tasks Properties Geo Assignments" at bounding box center [403, 26] width 489 height 33
click at [312, 22] on span "Work Orders" at bounding box center [322, 26] width 76 height 17
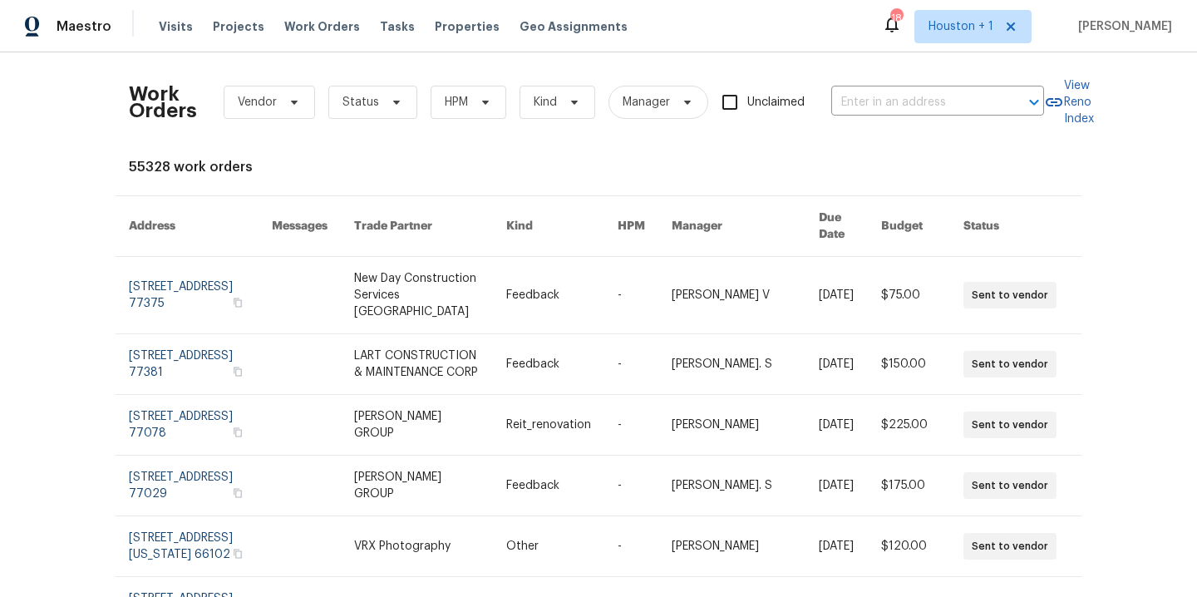
click at [615, 169] on div "55328 work orders" at bounding box center [598, 167] width 939 height 17
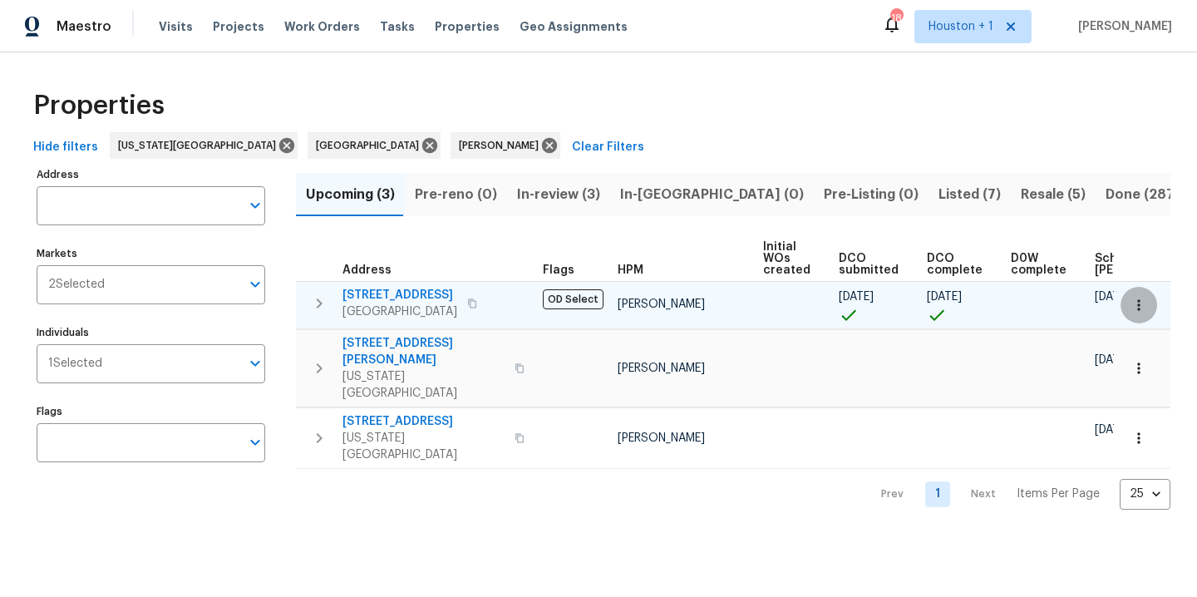
click at [1135, 317] on button "button" at bounding box center [1138, 305] width 37 height 37
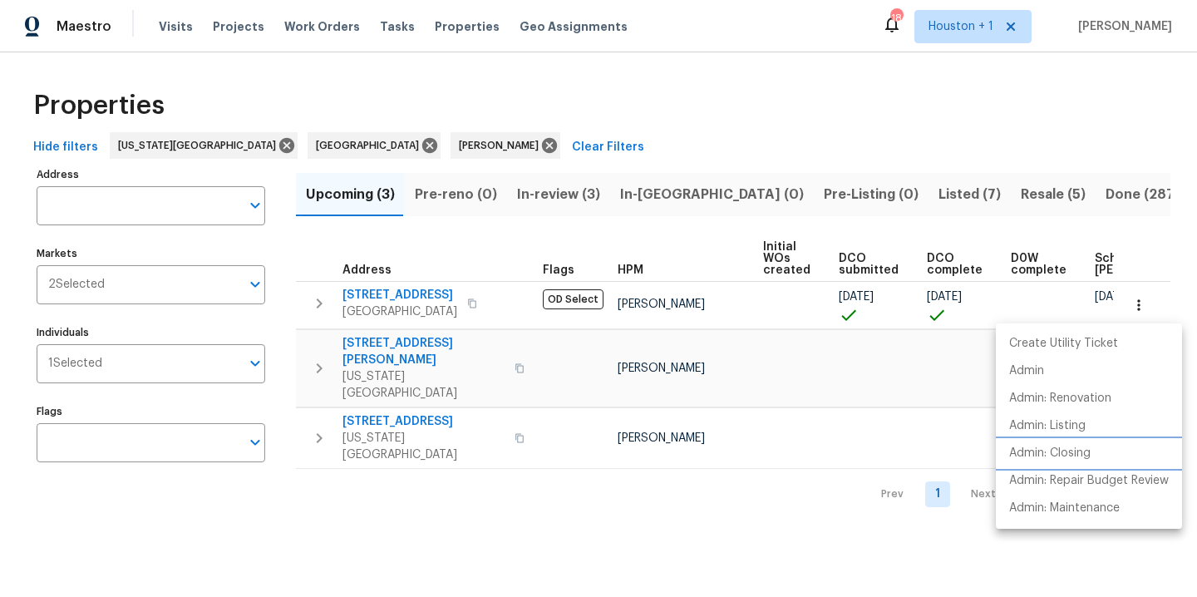
click at [1060, 455] on p "Admin: Closing" at bounding box center [1049, 453] width 81 height 17
click at [737, 76] on div at bounding box center [598, 298] width 1197 height 597
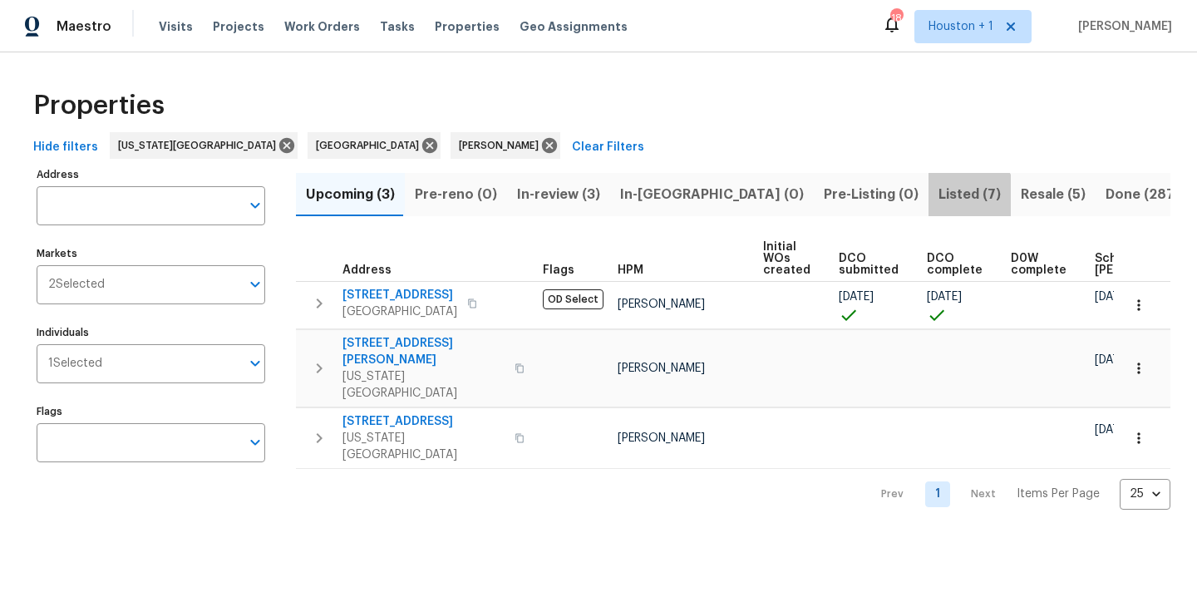
click at [938, 198] on span "Listed (7)" at bounding box center [969, 194] width 62 height 23
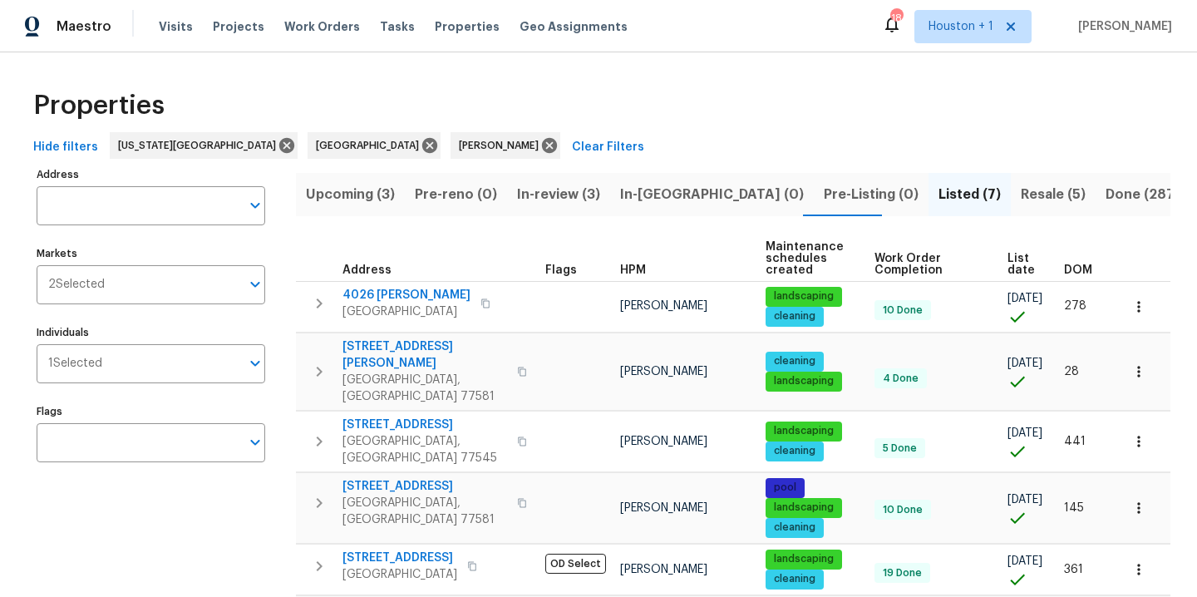
click at [1021, 191] on span "Resale (5)" at bounding box center [1053, 194] width 65 height 23
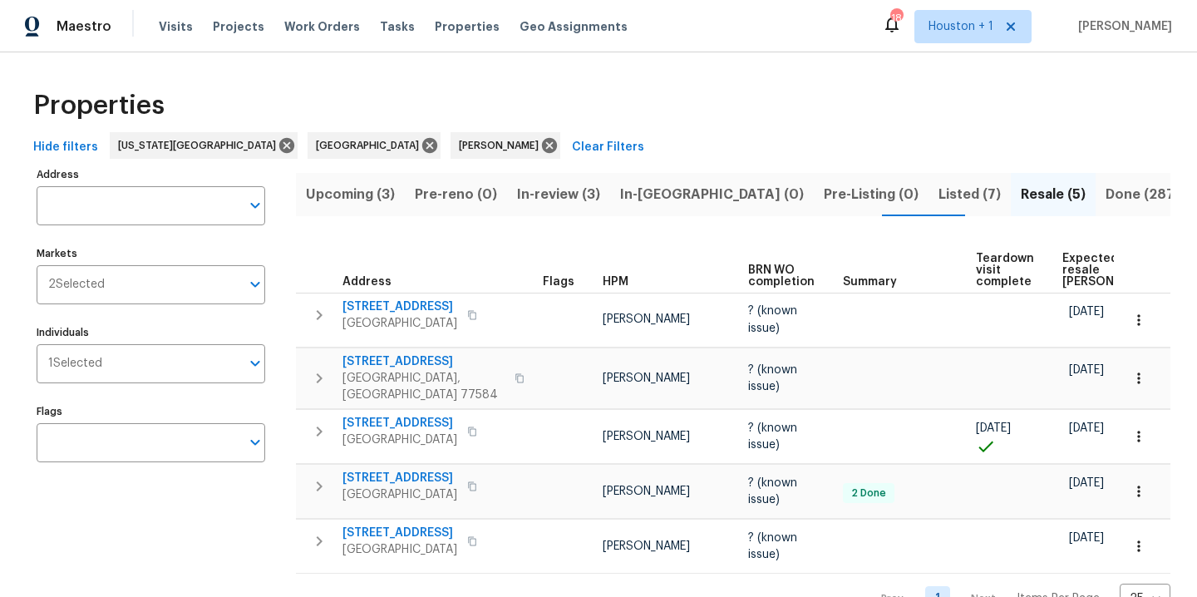
click at [888, 104] on div "Properties" at bounding box center [599, 105] width 1144 height 53
click at [938, 189] on span "Listed (7)" at bounding box center [969, 194] width 62 height 23
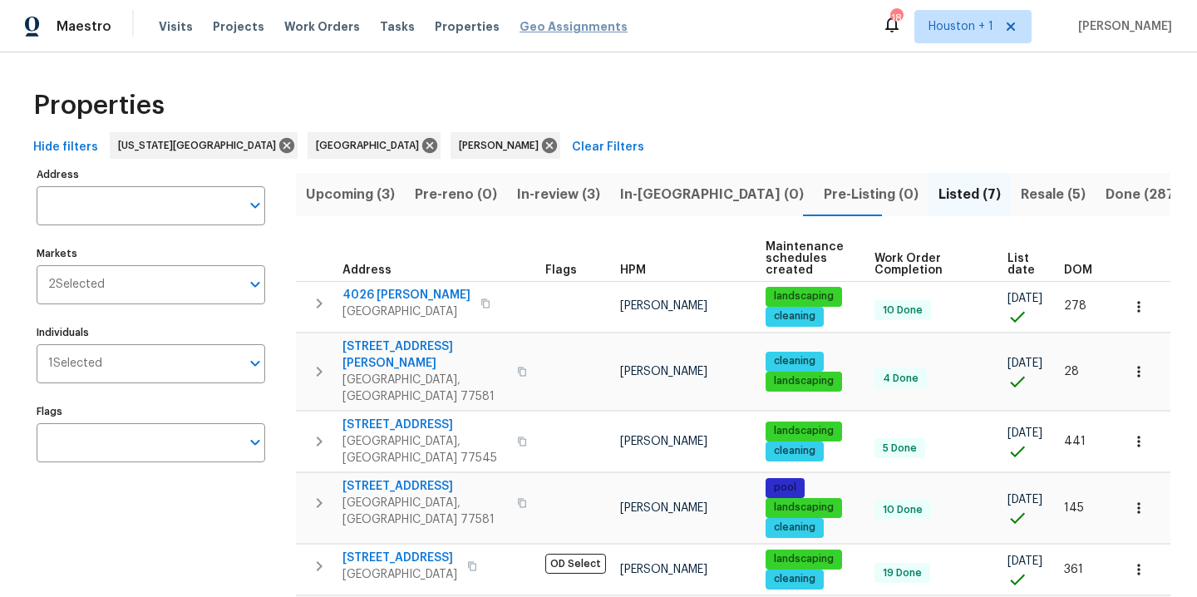
click at [531, 23] on span "Geo Assignments" at bounding box center [573, 26] width 108 height 17
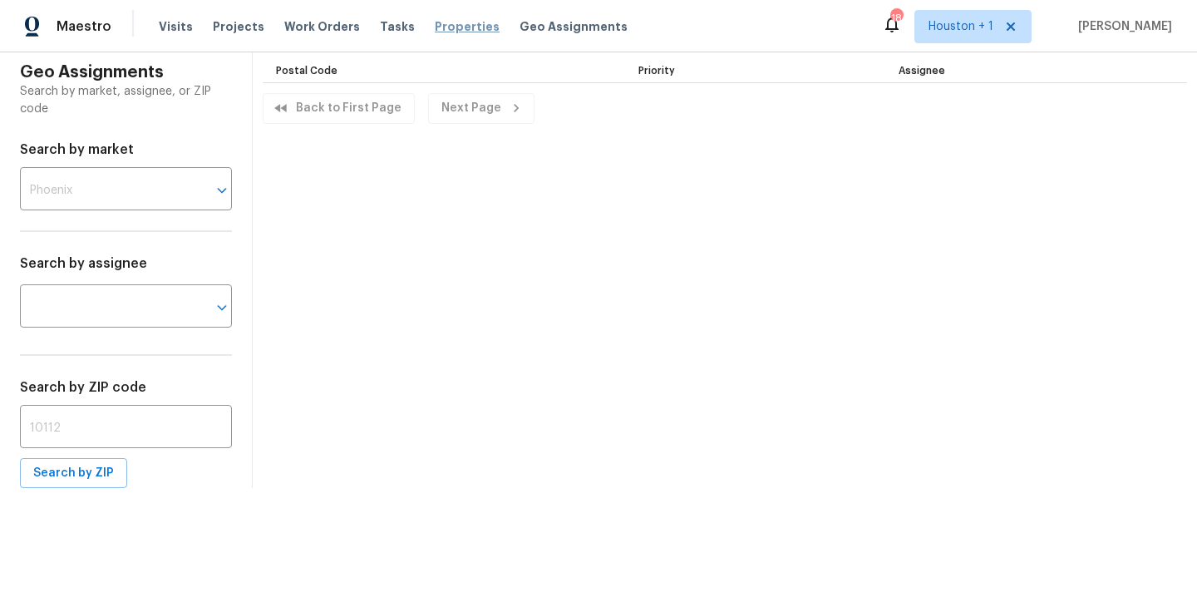
click at [466, 26] on span "Properties" at bounding box center [467, 26] width 65 height 17
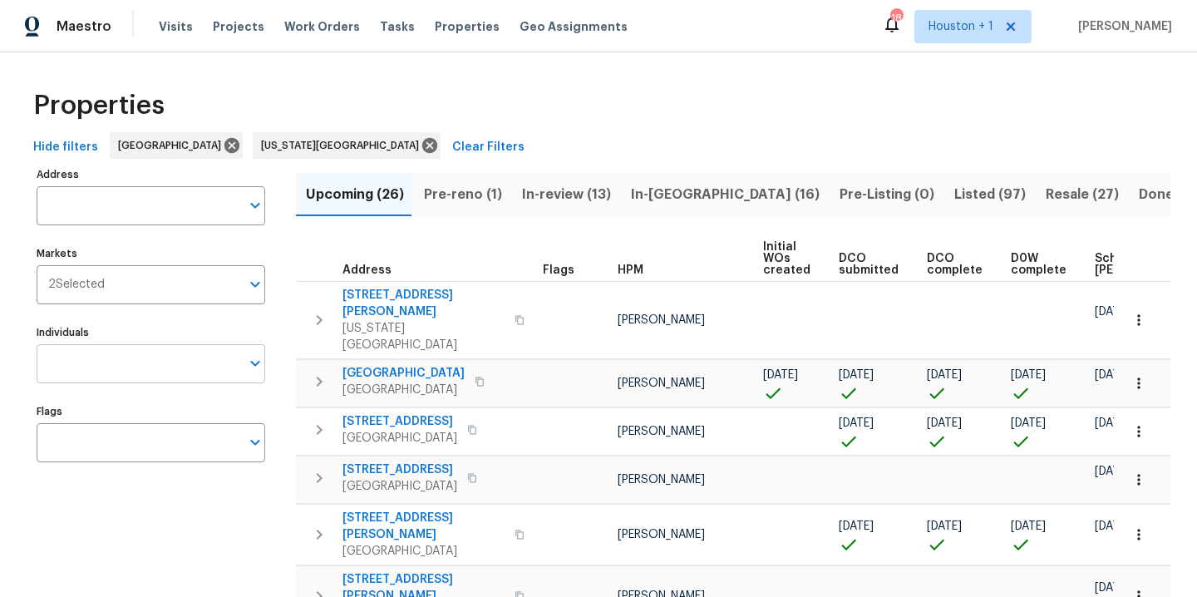
click at [116, 367] on input "Individuals" at bounding box center [139, 363] width 204 height 39
click at [633, 157] on div "Hide filters Houston Kansas City Clear Filters" at bounding box center [599, 147] width 1144 height 31
click at [482, 196] on span "Pre-reno (1)" at bounding box center [463, 194] width 78 height 23
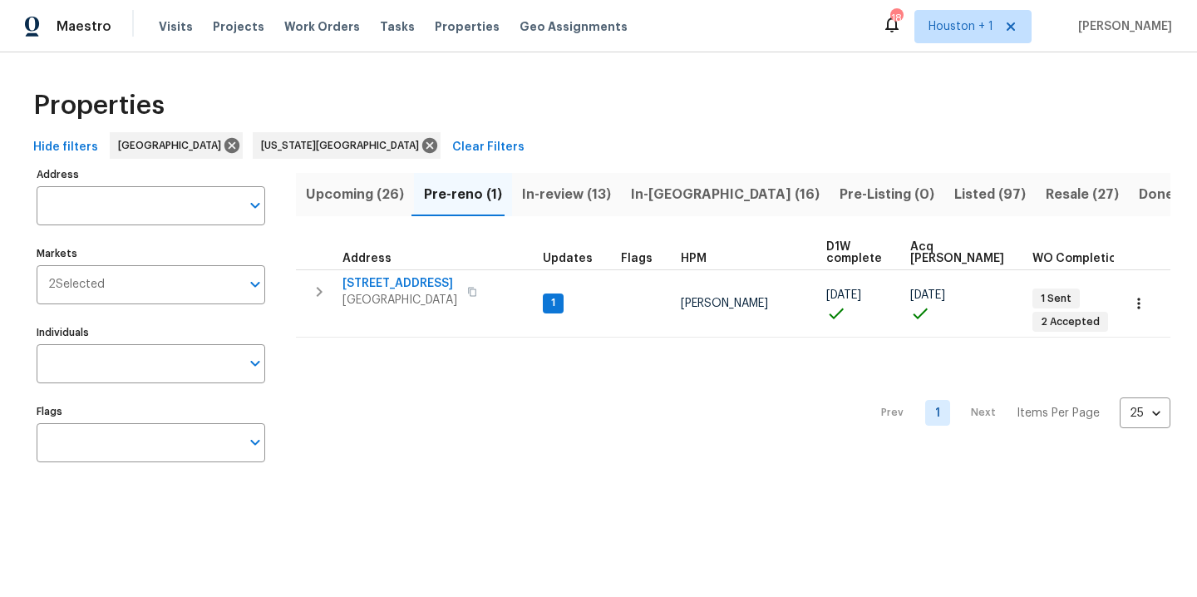
click at [365, 189] on span "Upcoming (26)" at bounding box center [355, 194] width 98 height 23
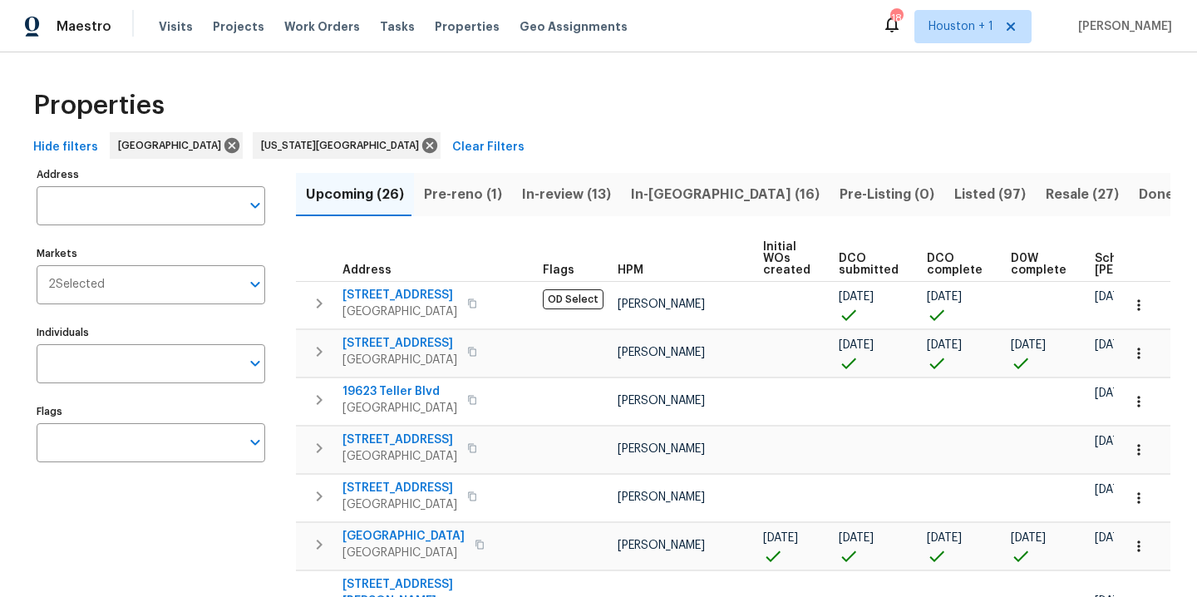
click at [466, 203] on span "Pre-reno (1)" at bounding box center [463, 194] width 78 height 23
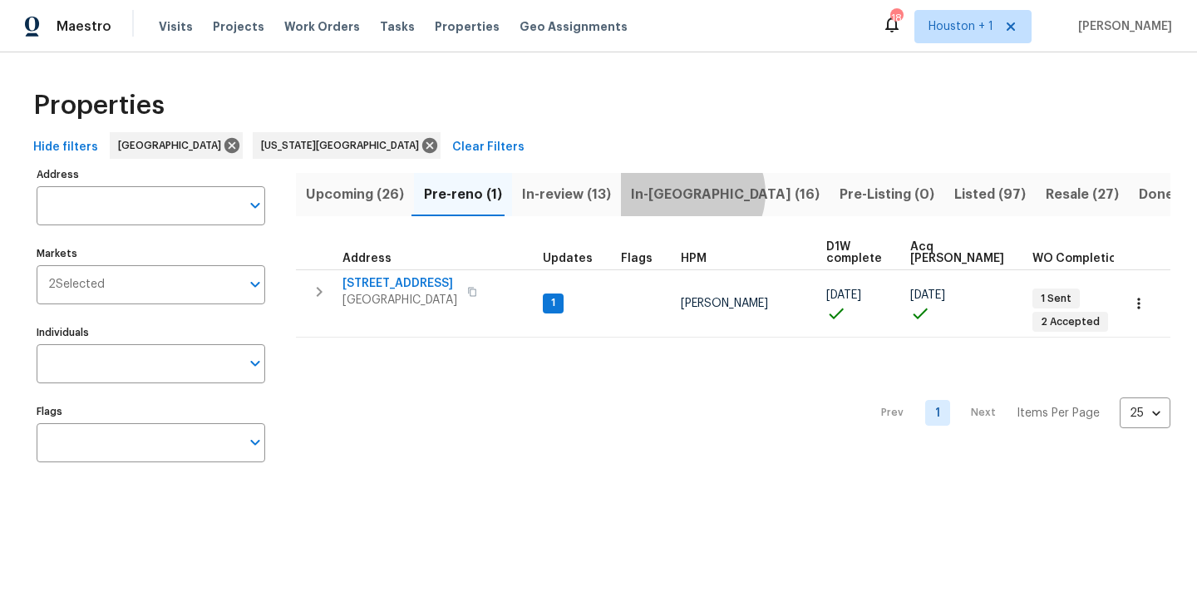
click at [681, 193] on span "In-reno (16)" at bounding box center [725, 194] width 189 height 23
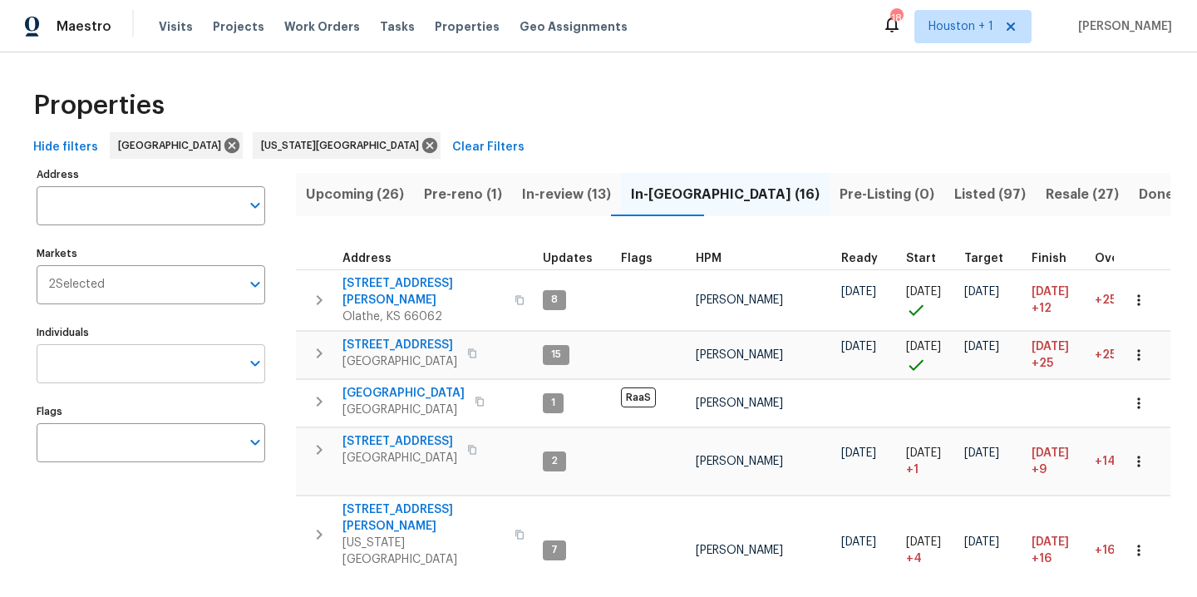
click at [118, 373] on input "Individuals" at bounding box center [139, 363] width 204 height 39
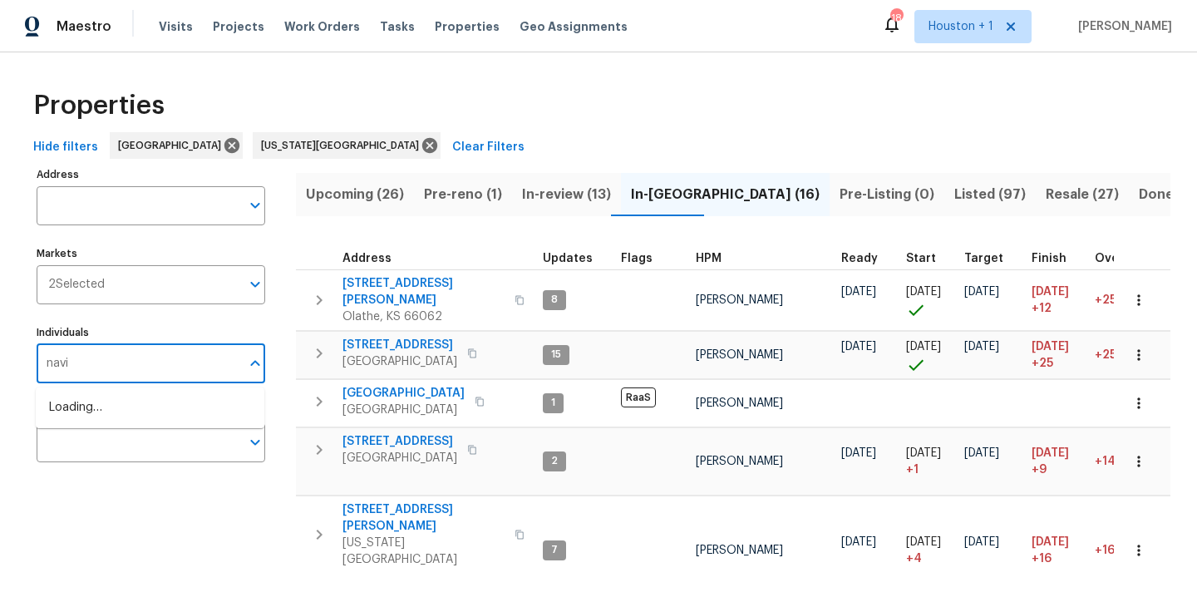
type input "navid"
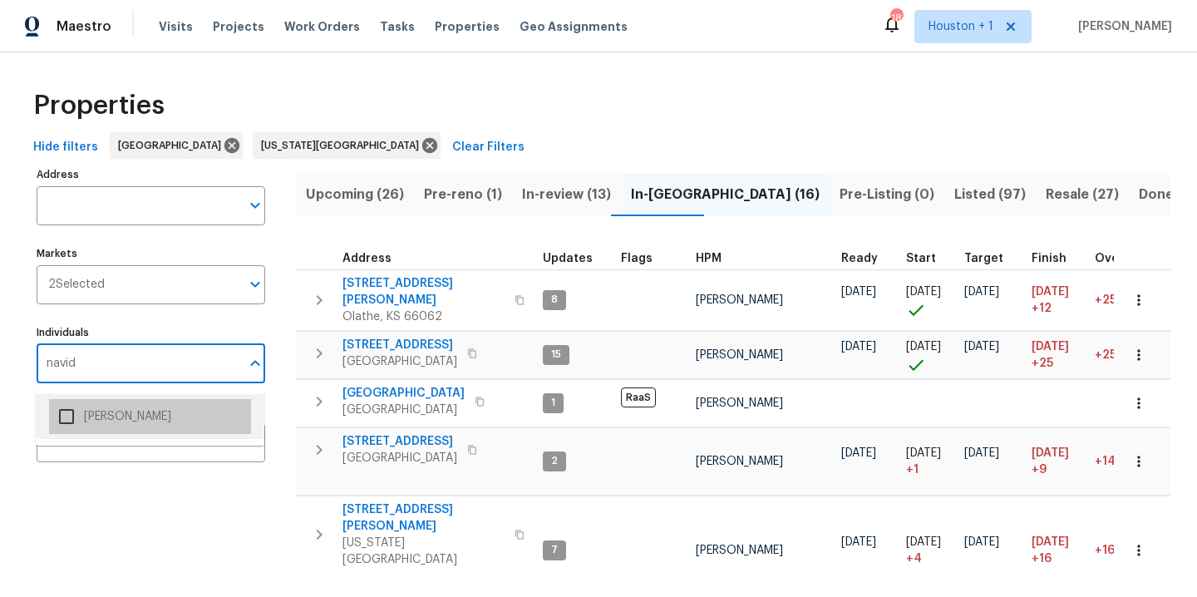
click at [120, 416] on li "[PERSON_NAME]" at bounding box center [150, 416] width 202 height 35
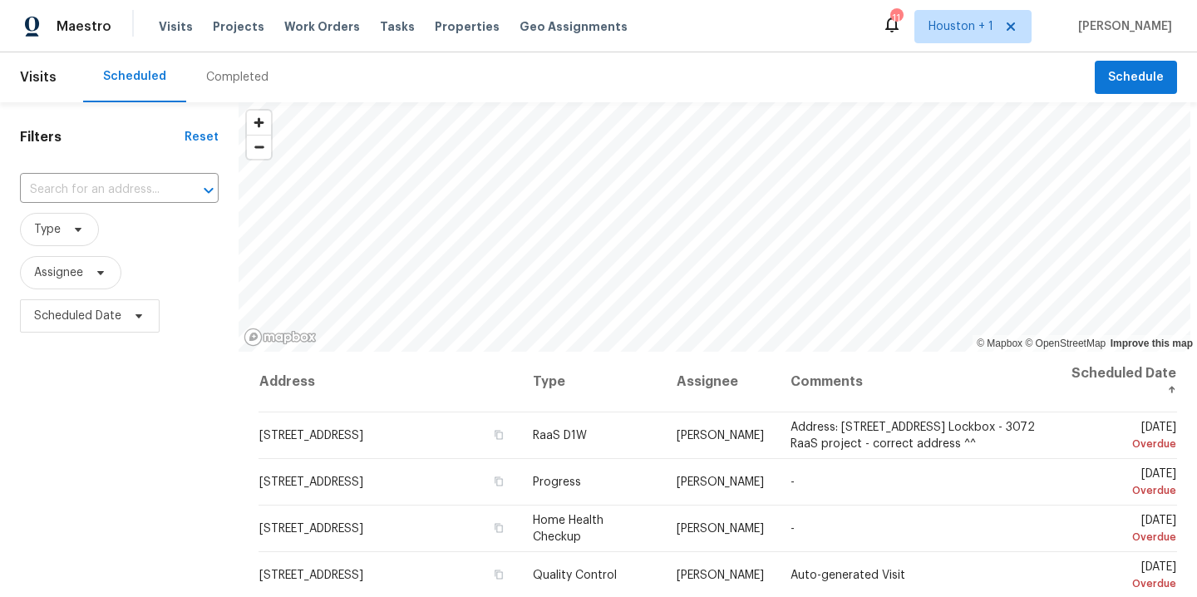
click at [206, 76] on div "Completed" at bounding box center [237, 77] width 62 height 17
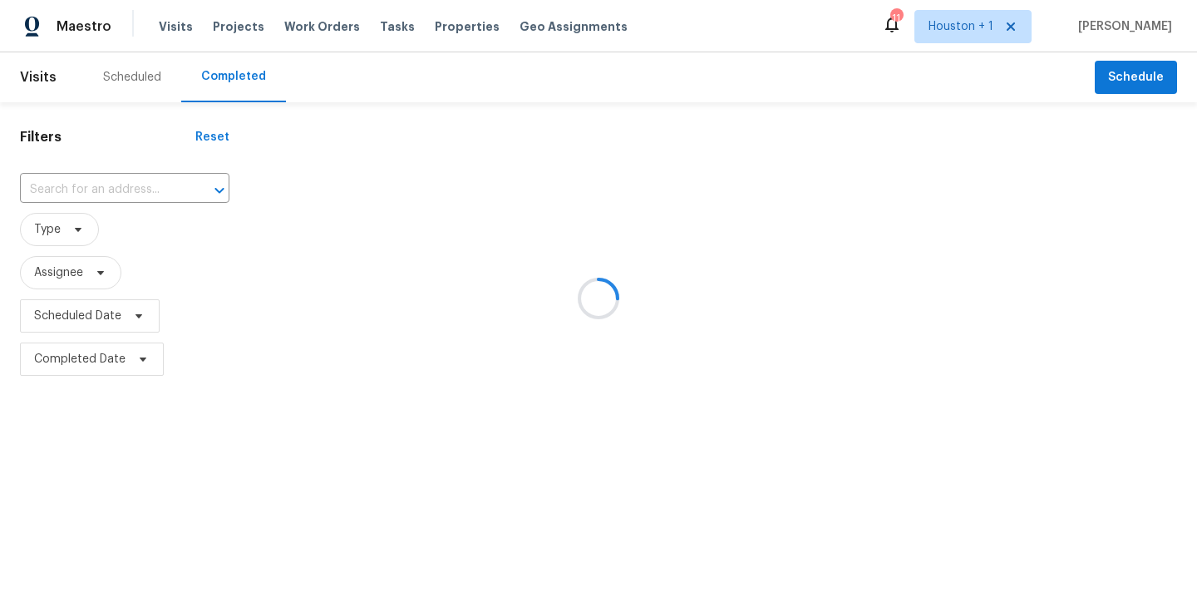
click at [145, 165] on div at bounding box center [598, 298] width 1197 height 597
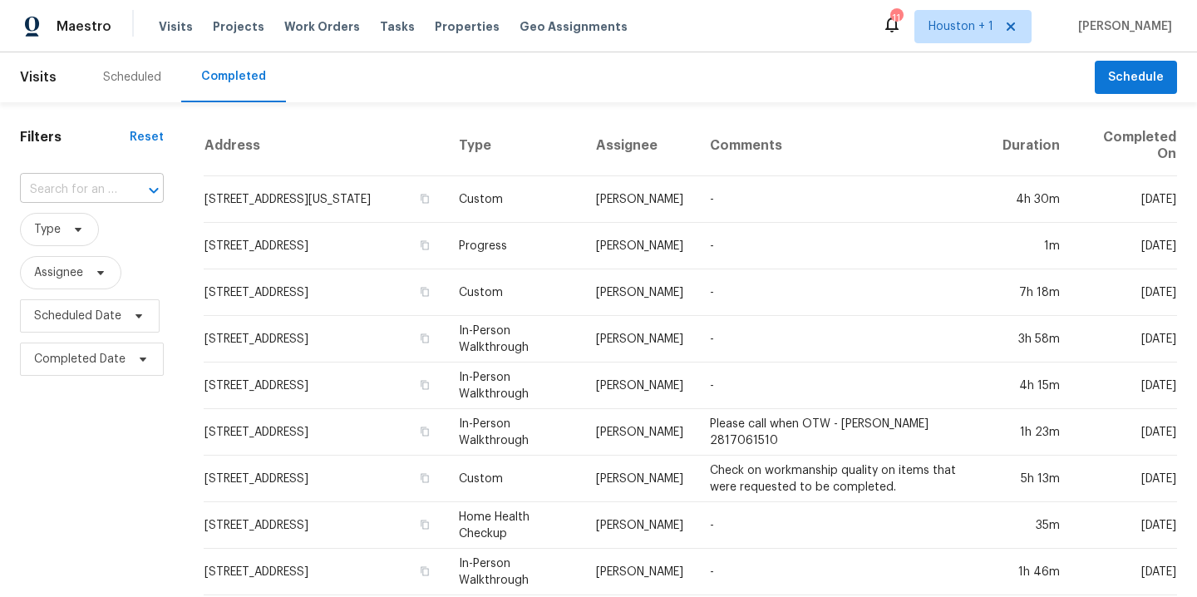
click at [140, 180] on div at bounding box center [142, 190] width 43 height 23
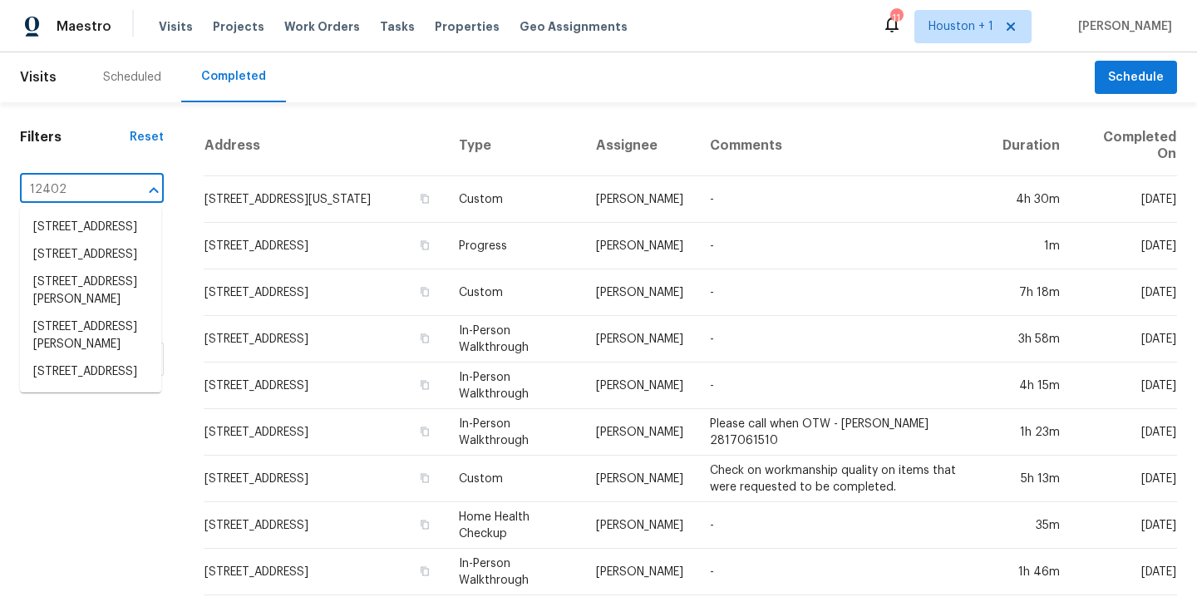
type input "12402 m"
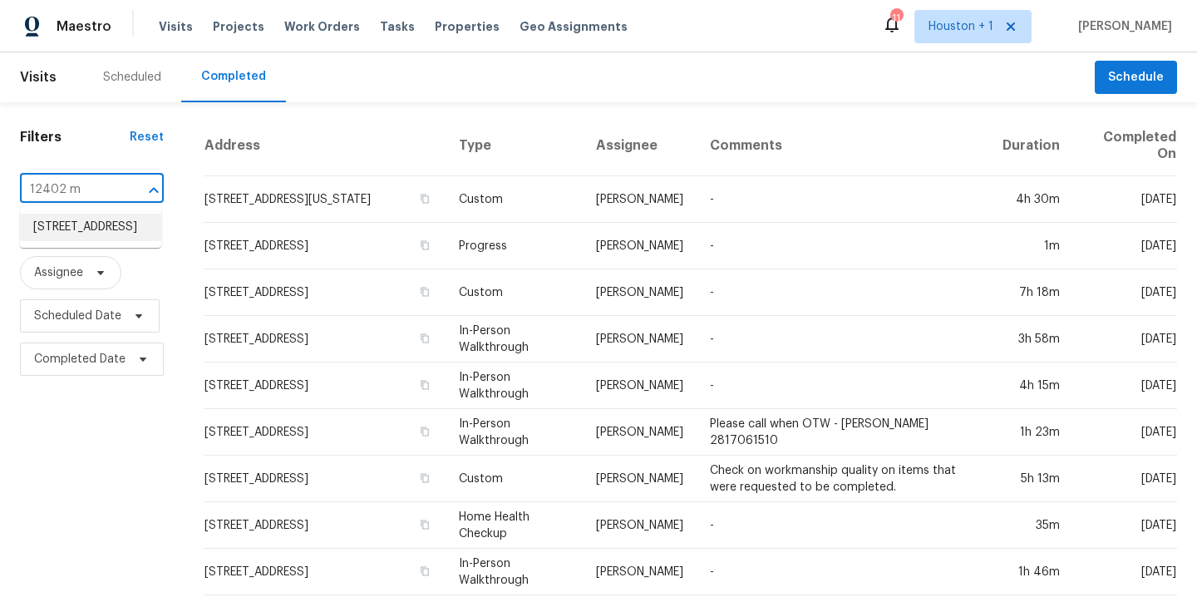
click at [118, 241] on li "[STREET_ADDRESS]" at bounding box center [90, 227] width 141 height 27
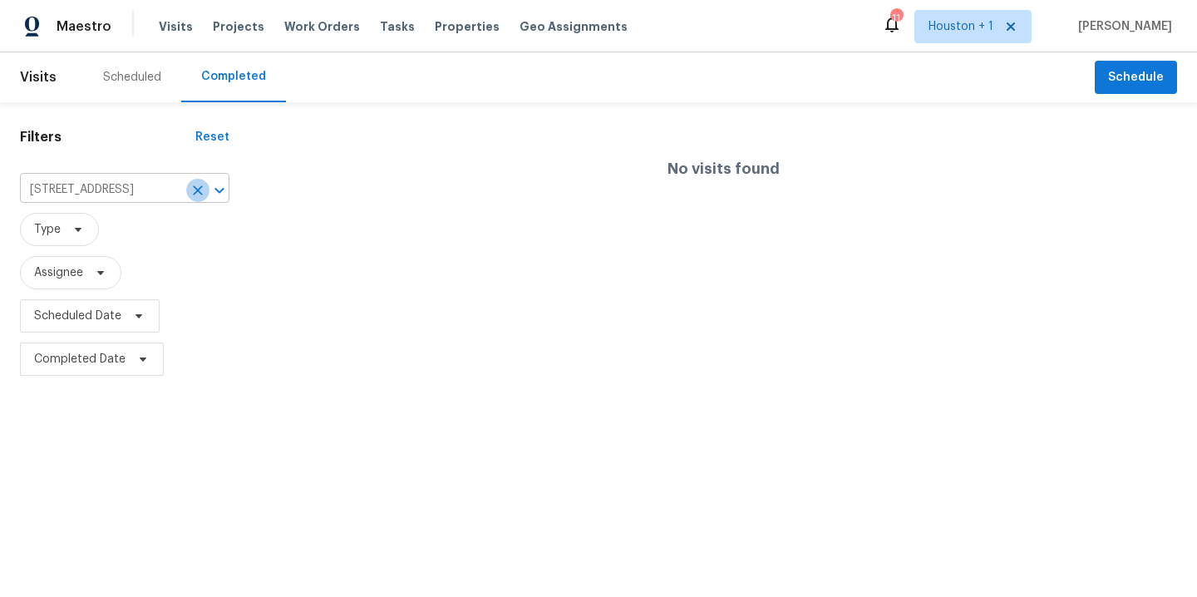
click at [194, 188] on icon "Clear" at bounding box center [197, 190] width 17 height 17
